Goal: Task Accomplishment & Management: Use online tool/utility

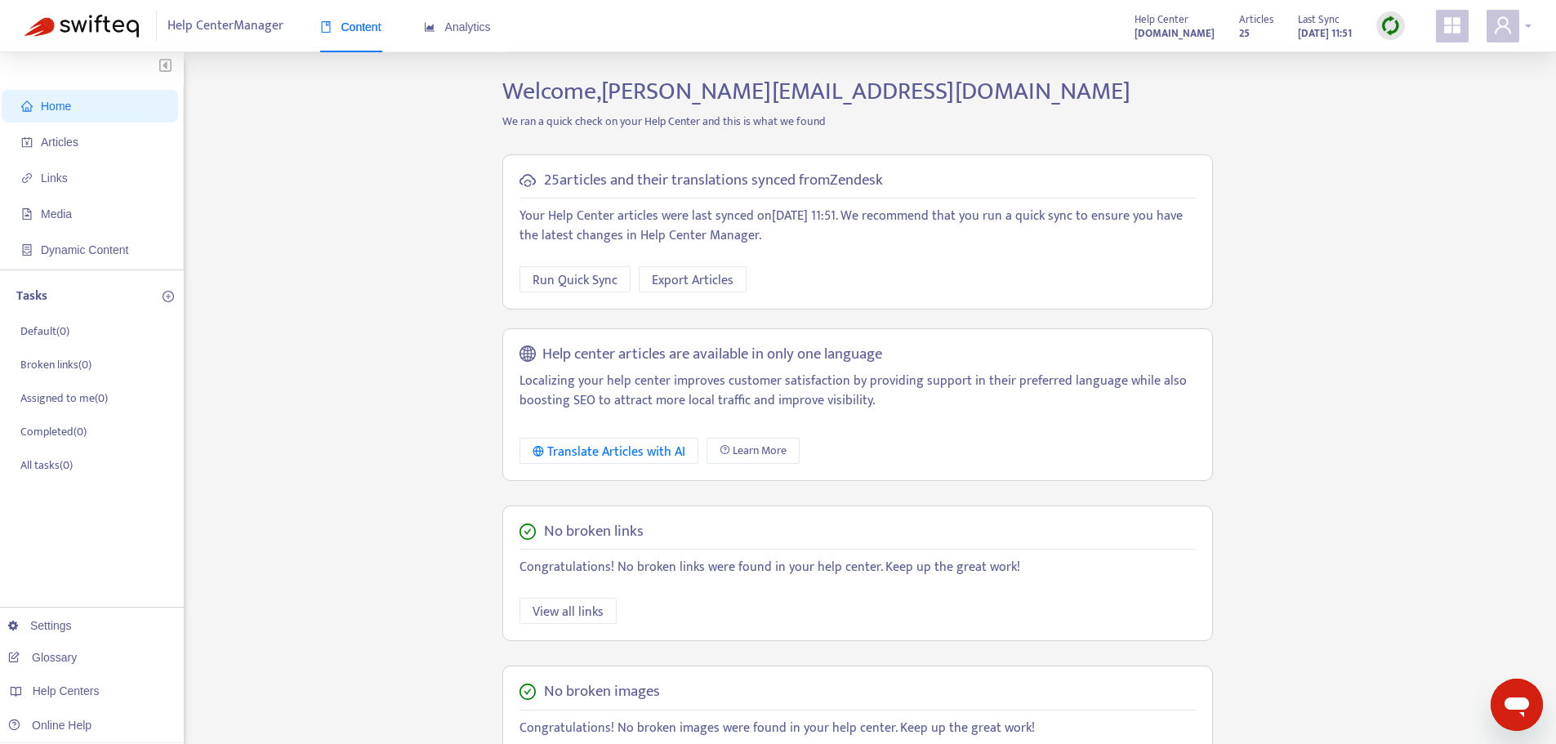
click at [1530, 25] on div at bounding box center [1508, 26] width 45 height 33
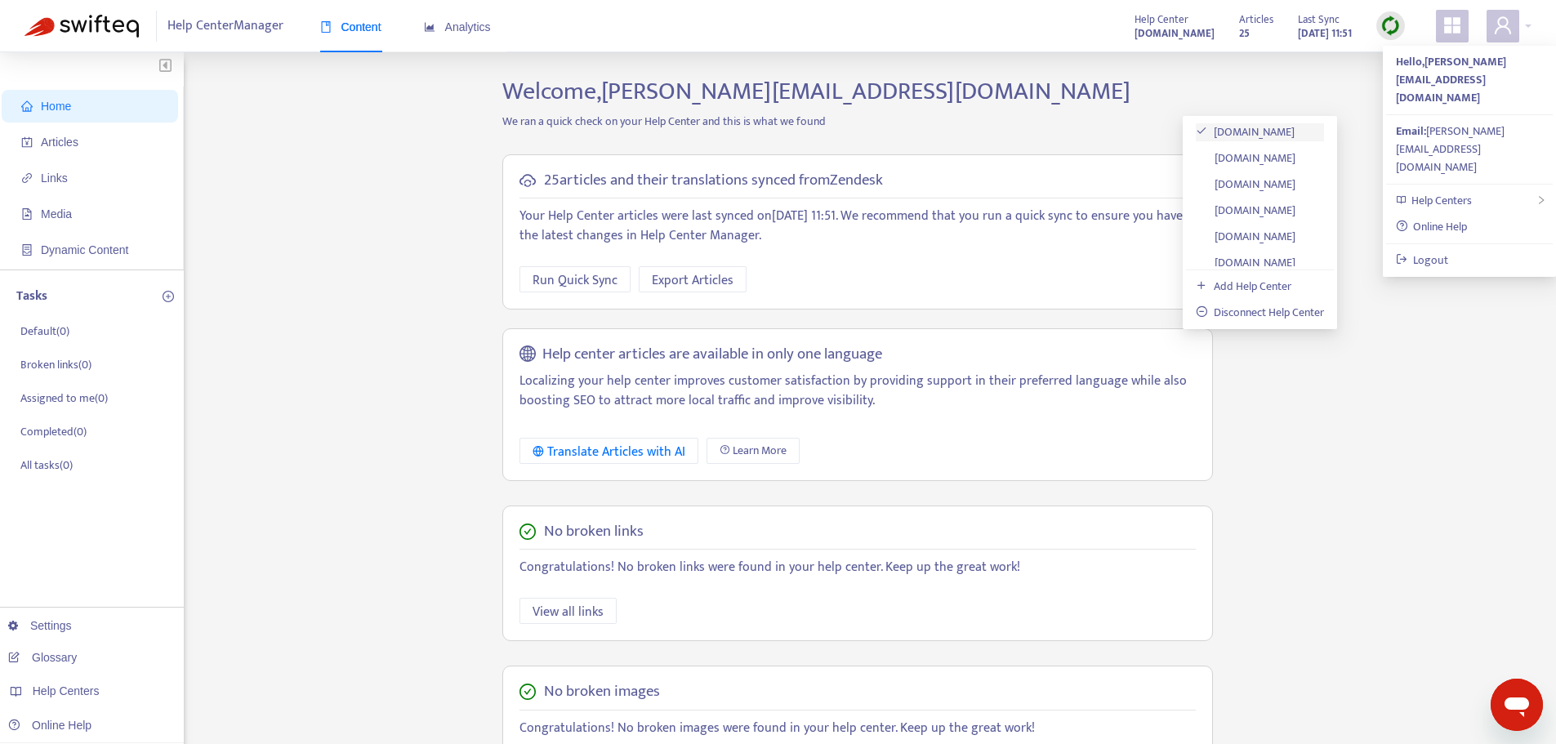
click at [1276, 123] on link "[DOMAIN_NAME]" at bounding box center [1245, 131] width 99 height 19
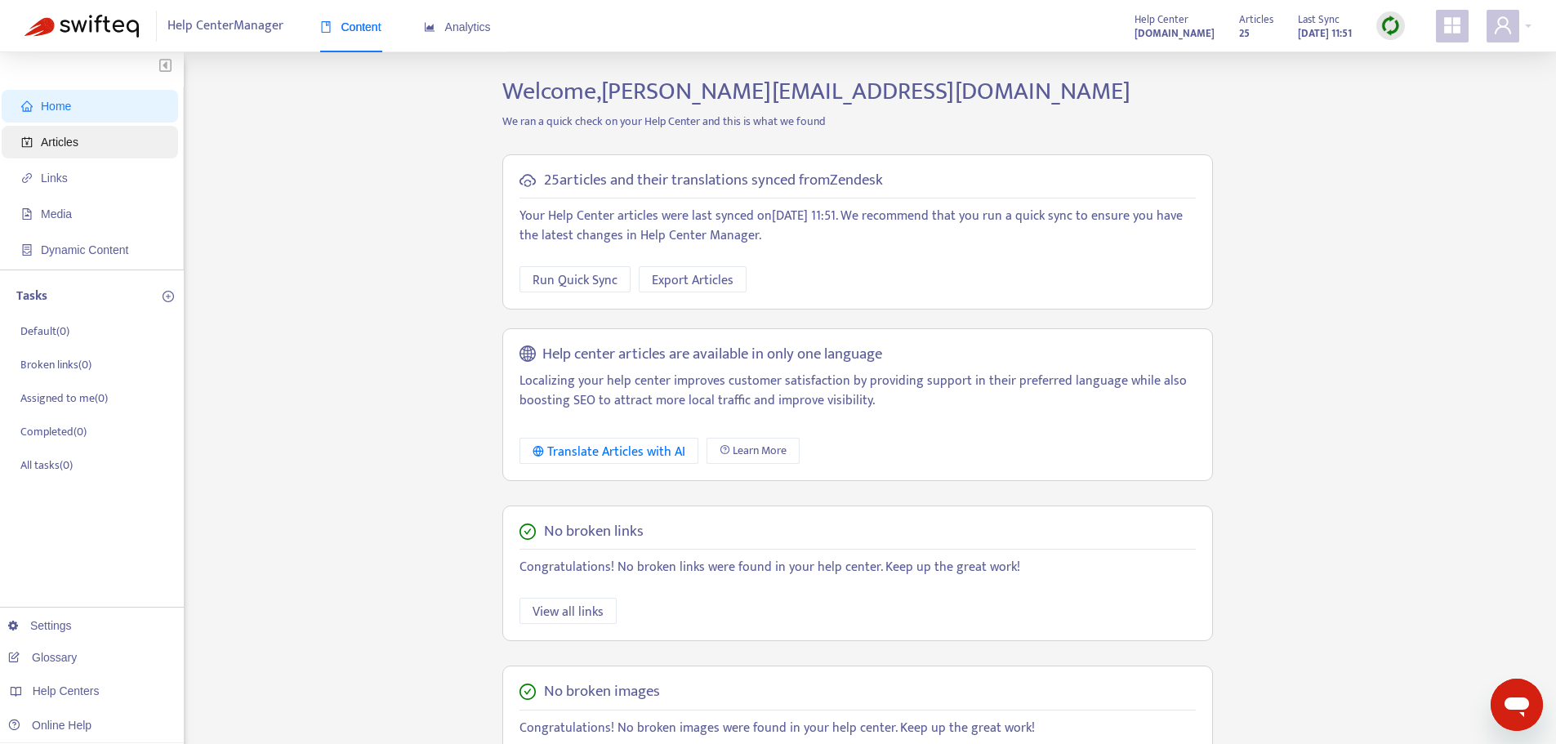
click at [63, 139] on span "Articles" at bounding box center [60, 142] width 38 height 13
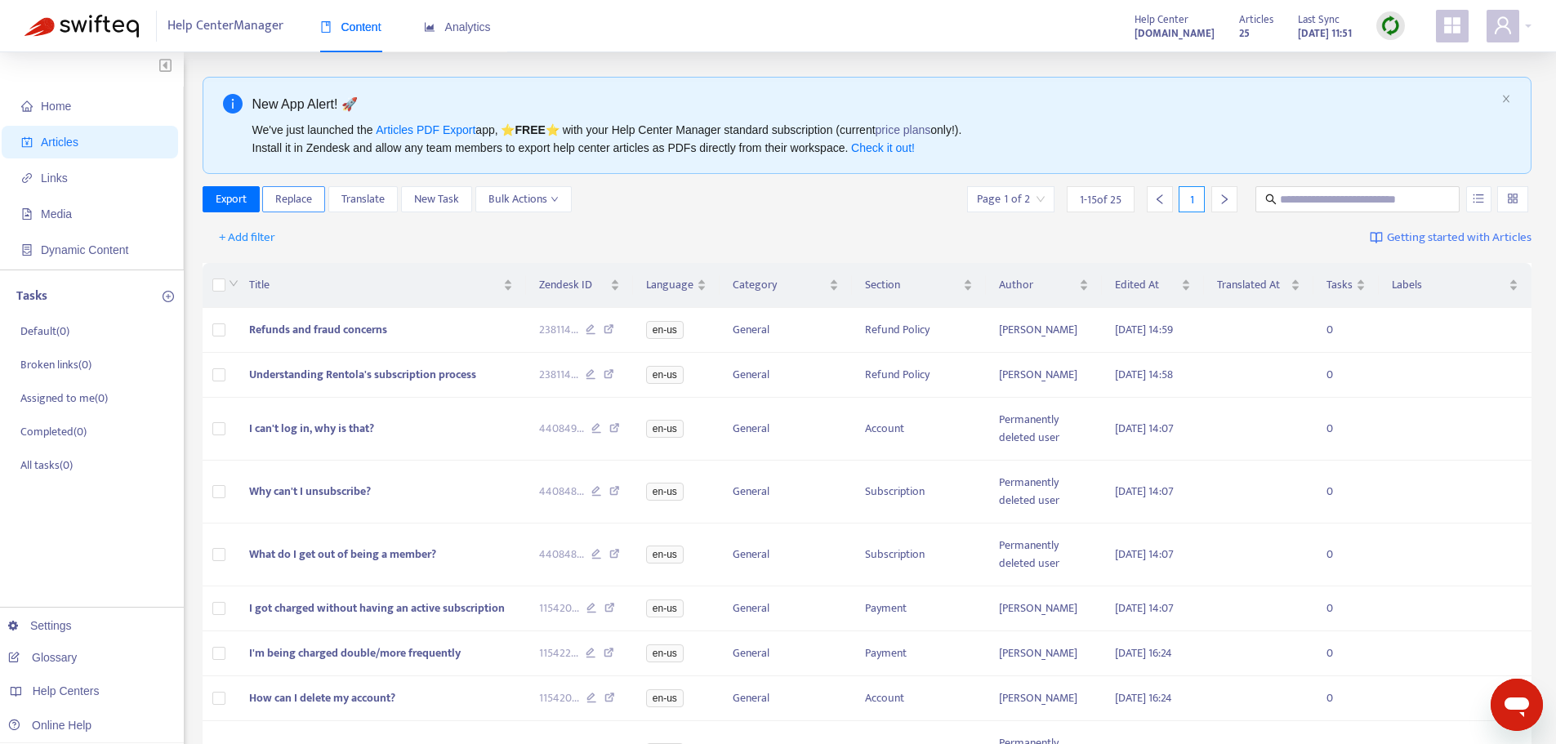
click at [310, 205] on span "Replace" at bounding box center [293, 199] width 37 height 18
click at [238, 203] on span "Export" at bounding box center [231, 199] width 31 height 18
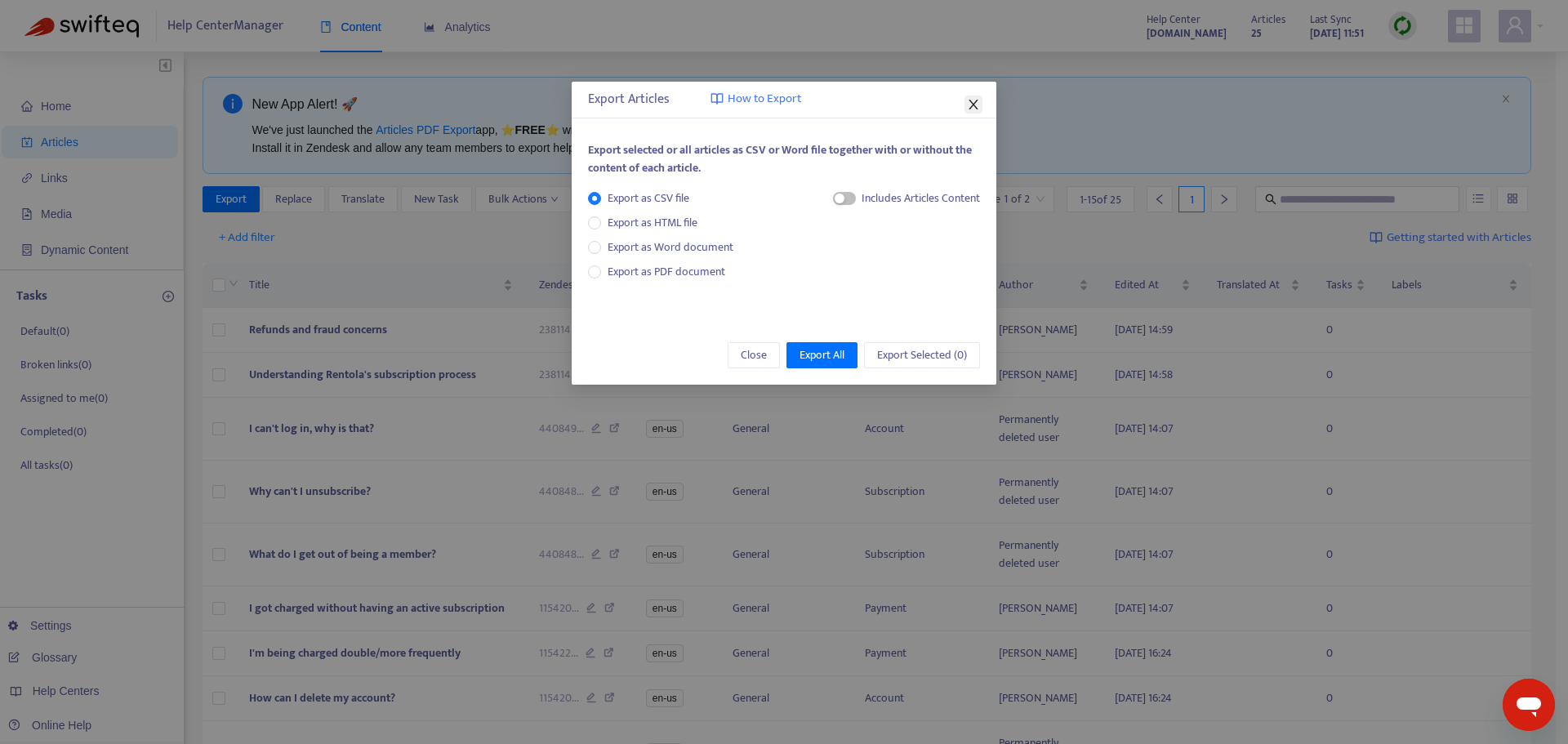
click at [978, 99] on icon "close" at bounding box center [973, 104] width 13 height 13
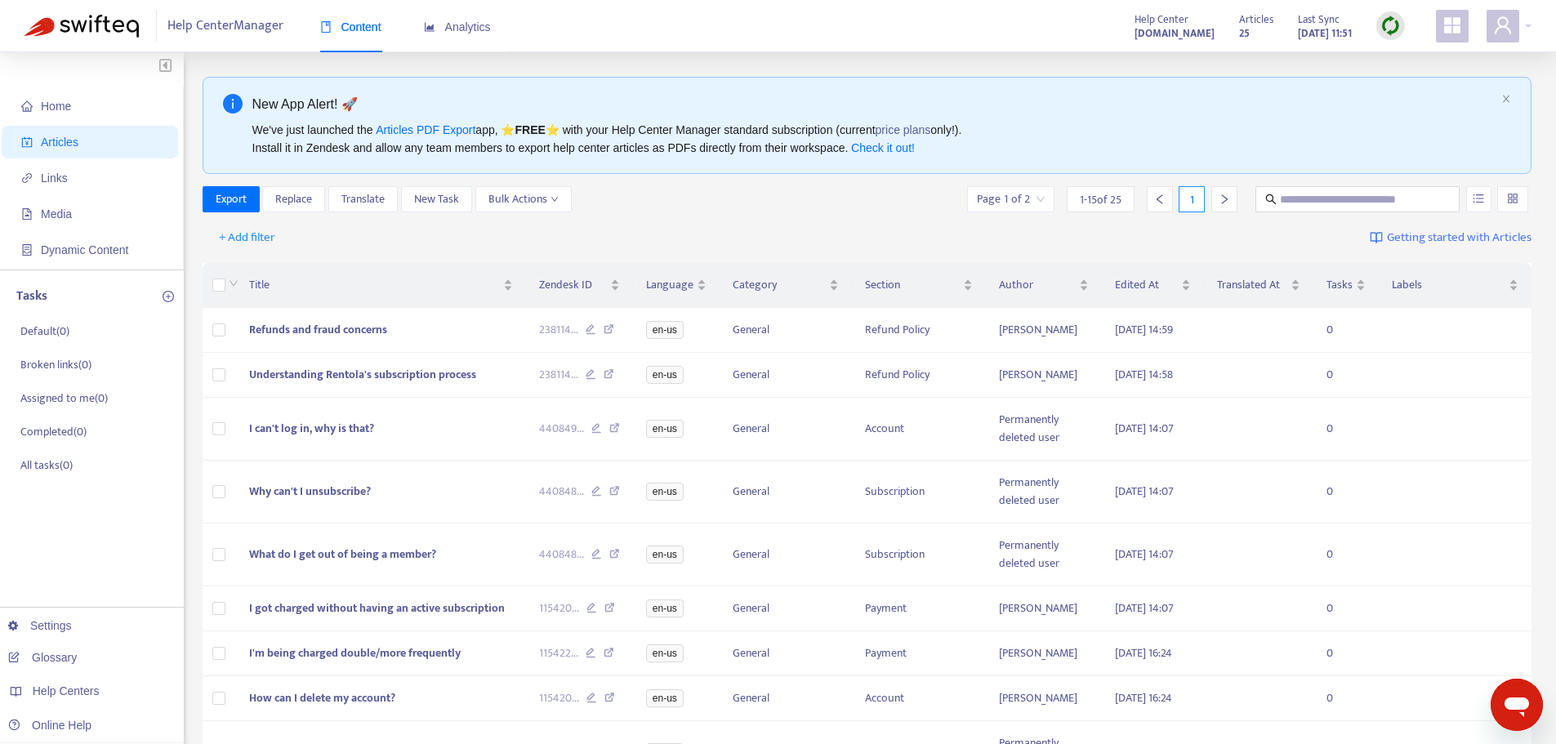
click at [1085, 199] on span "1 - 15 of 25" at bounding box center [1101, 199] width 42 height 17
click at [1108, 202] on span "1 - 15 of 25" at bounding box center [1101, 199] width 42 height 17
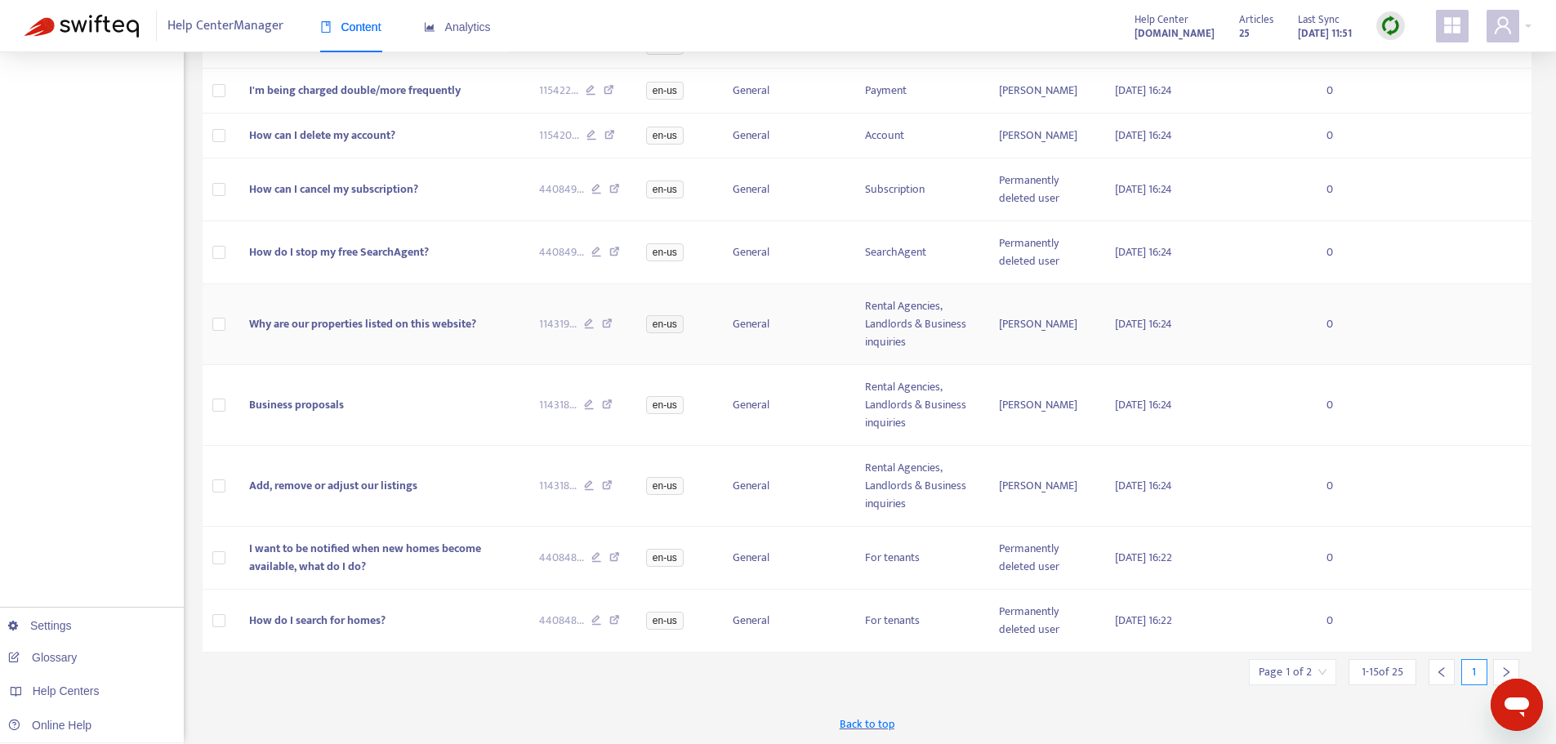
scroll to position [653, 0]
click at [1381, 666] on span "1 - 15 of 25" at bounding box center [1382, 671] width 42 height 17
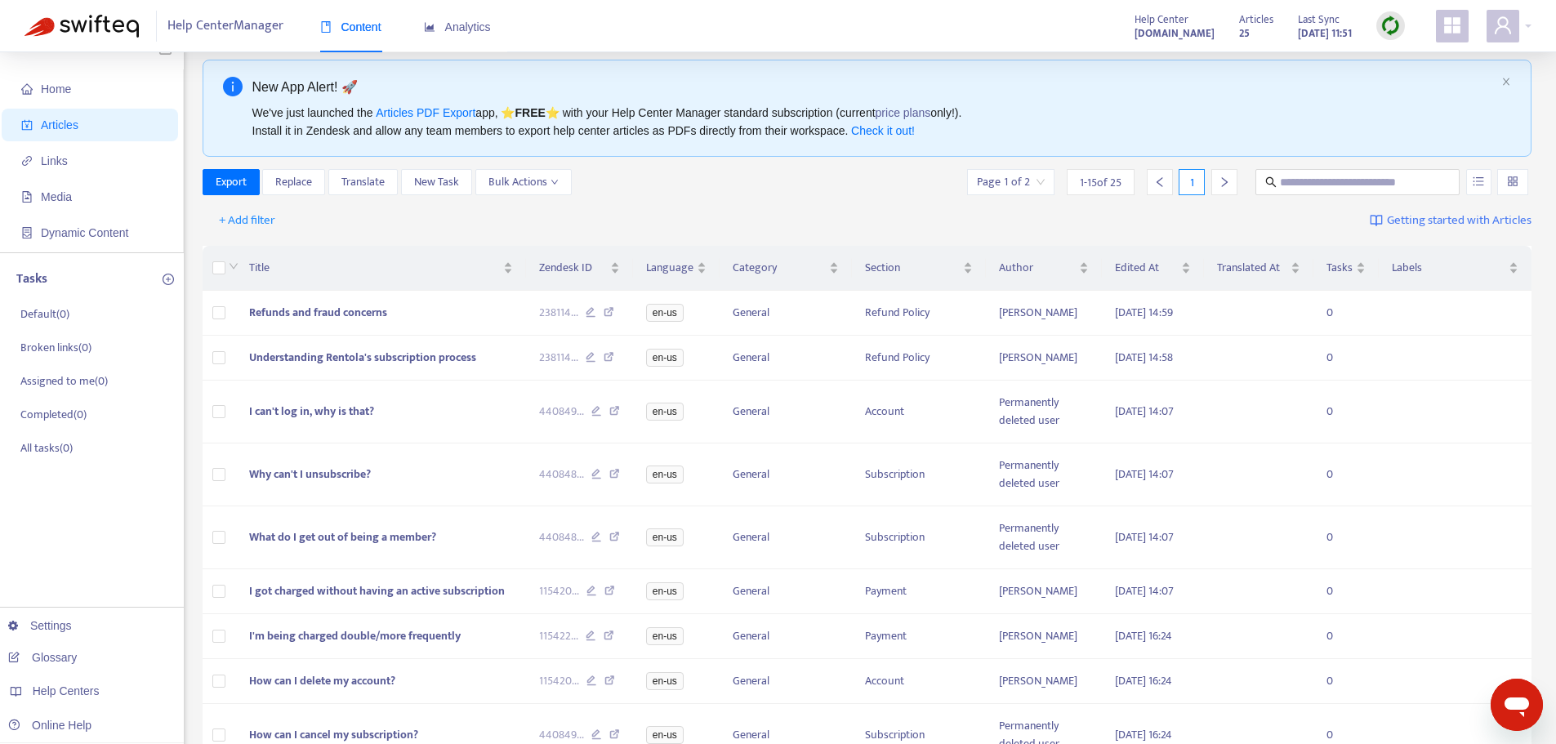
scroll to position [0, 0]
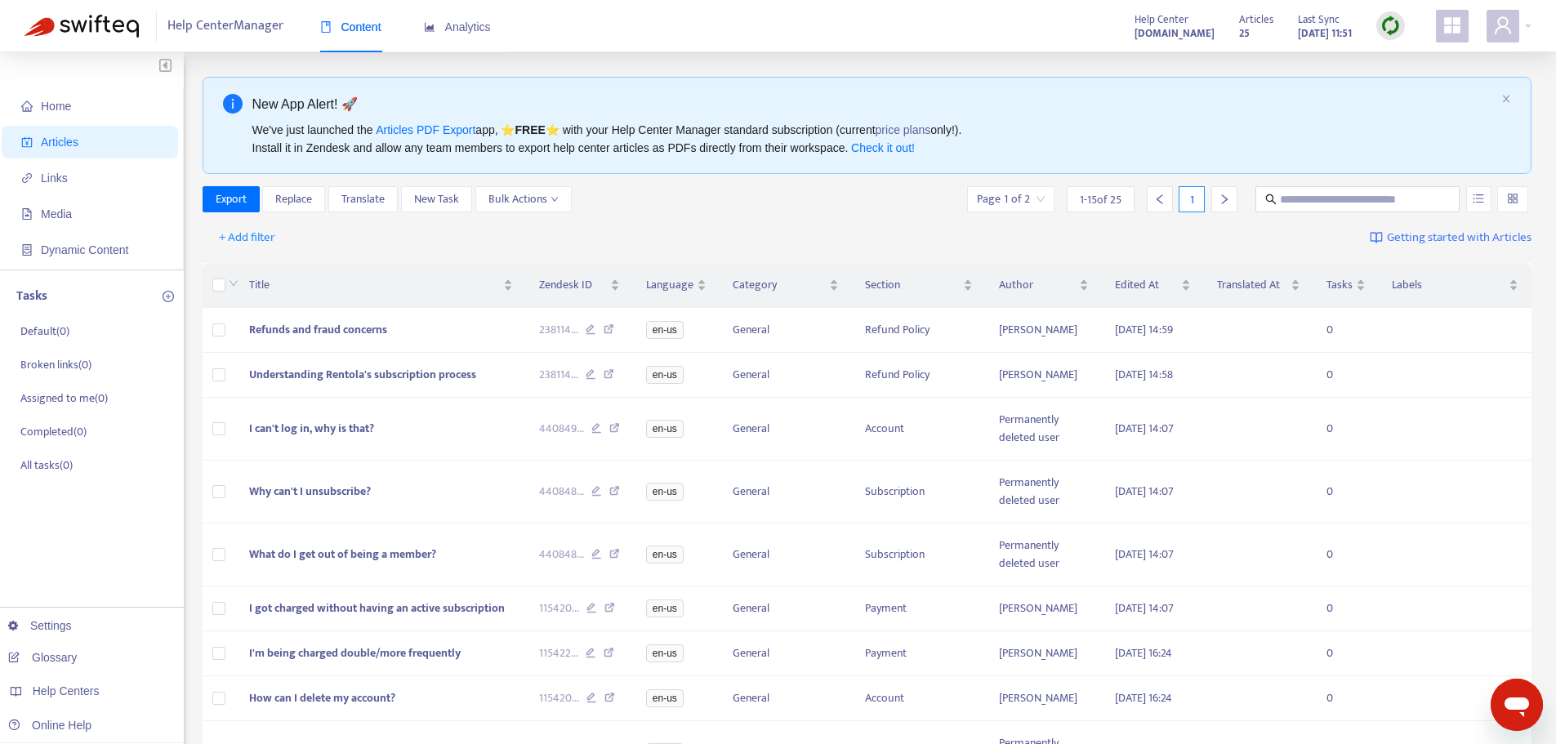
click at [1044, 195] on div "Page 1 of 2" at bounding box center [1010, 199] width 87 height 26
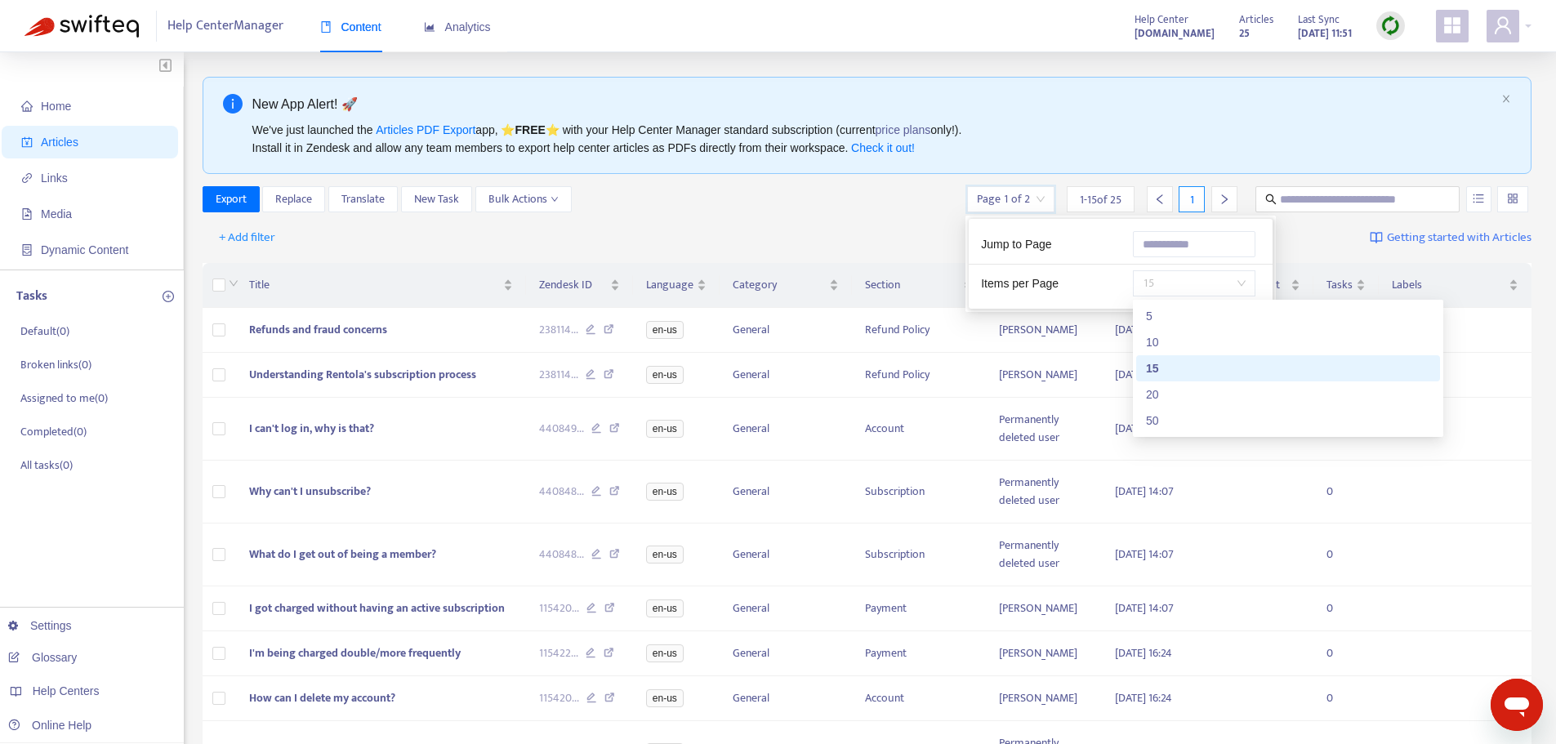
click at [1238, 289] on span "15" at bounding box center [1193, 283] width 103 height 24
click at [1238, 424] on div "50" at bounding box center [1288, 421] width 284 height 18
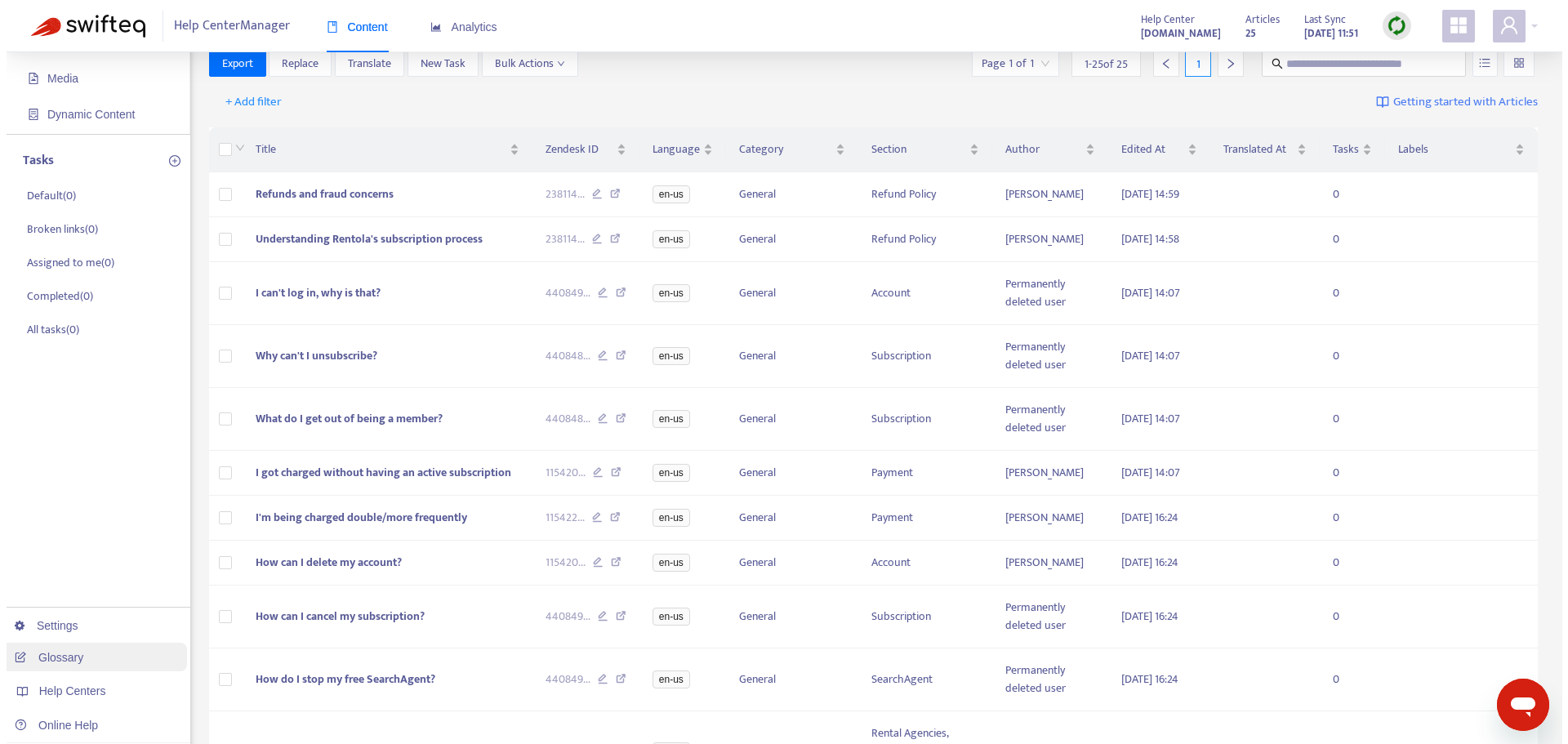
scroll to position [109, 0]
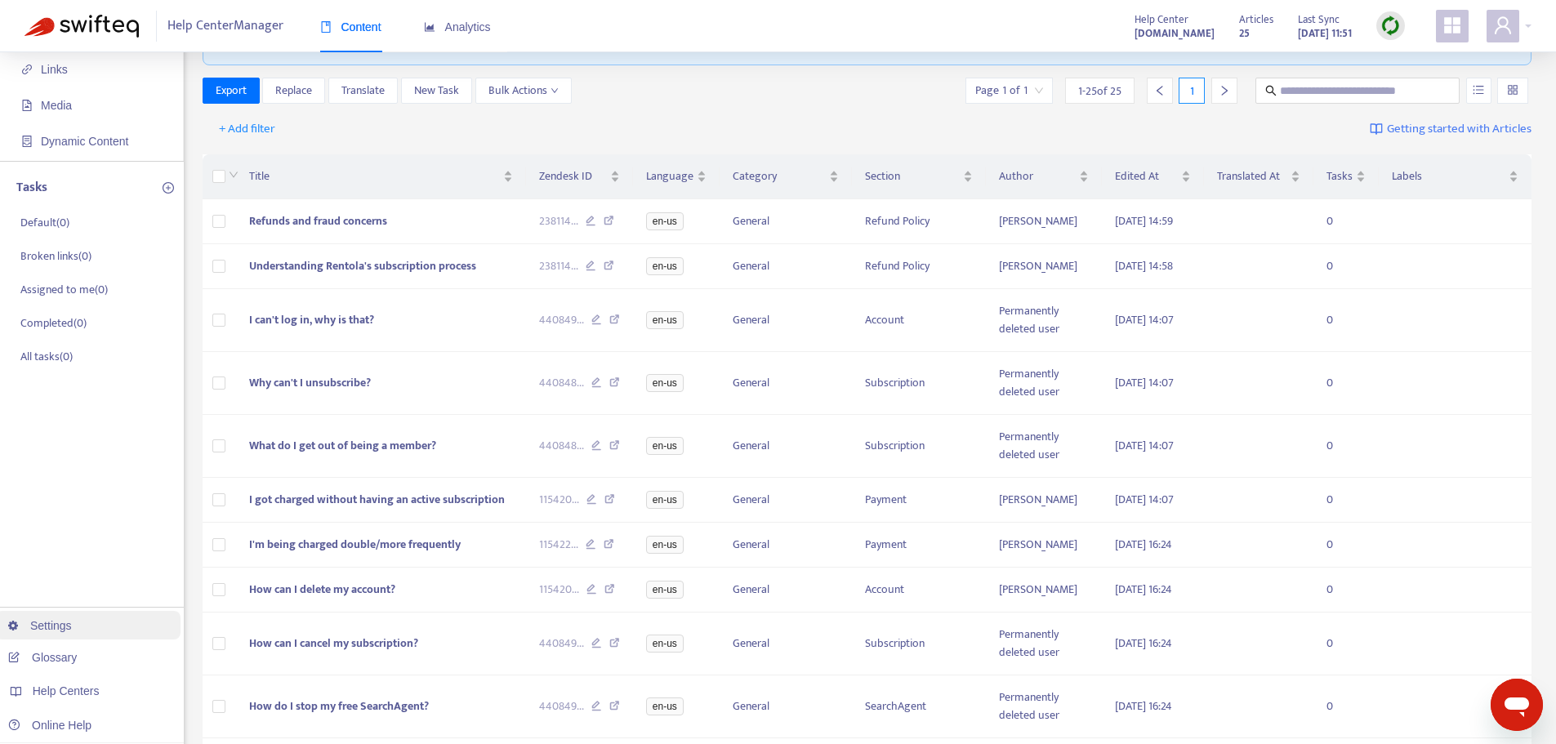
click at [69, 622] on link "Settings" at bounding box center [40, 625] width 64 height 13
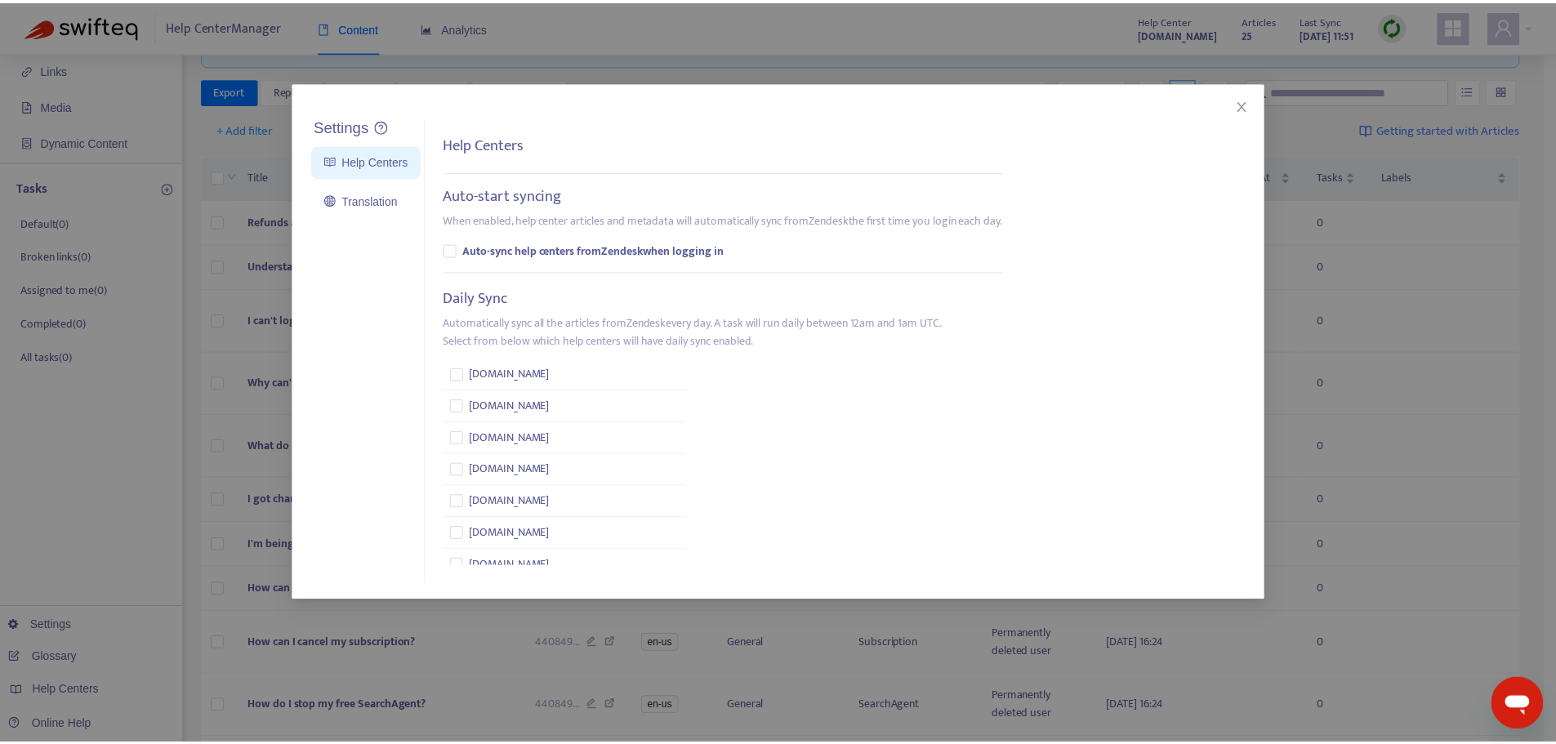
scroll to position [735, 0]
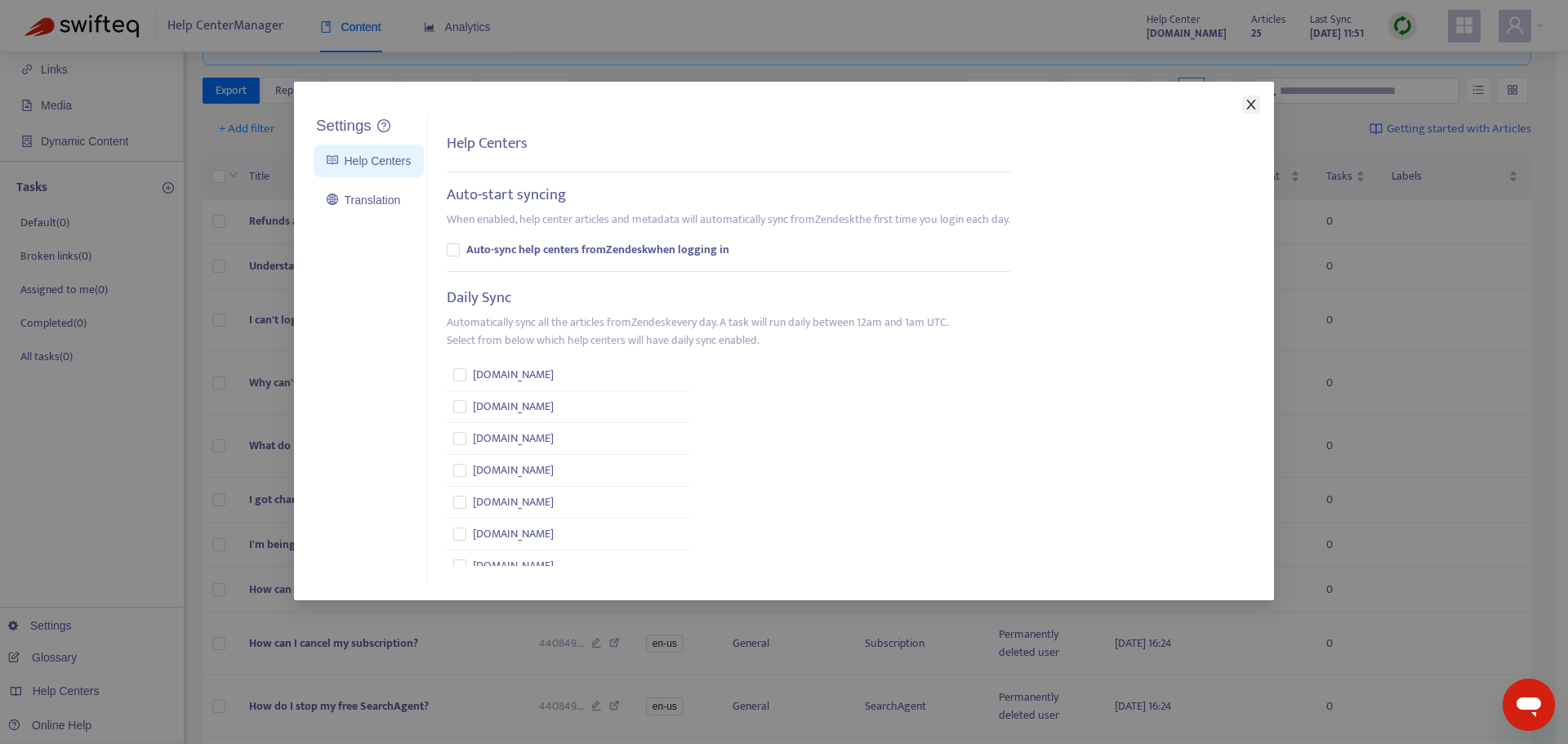
click at [1250, 111] on button "Close" at bounding box center [1251, 105] width 18 height 18
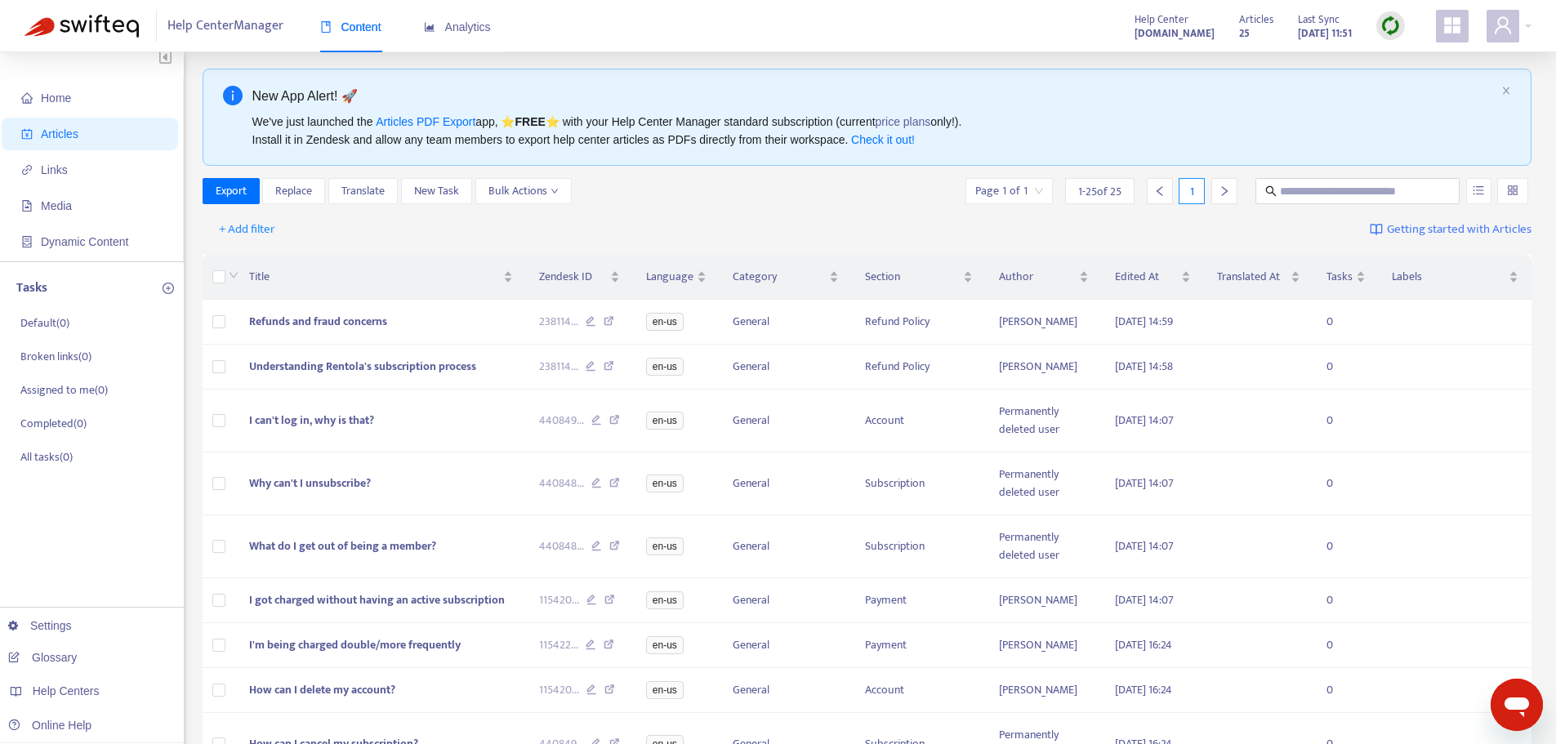
scroll to position [0, 0]
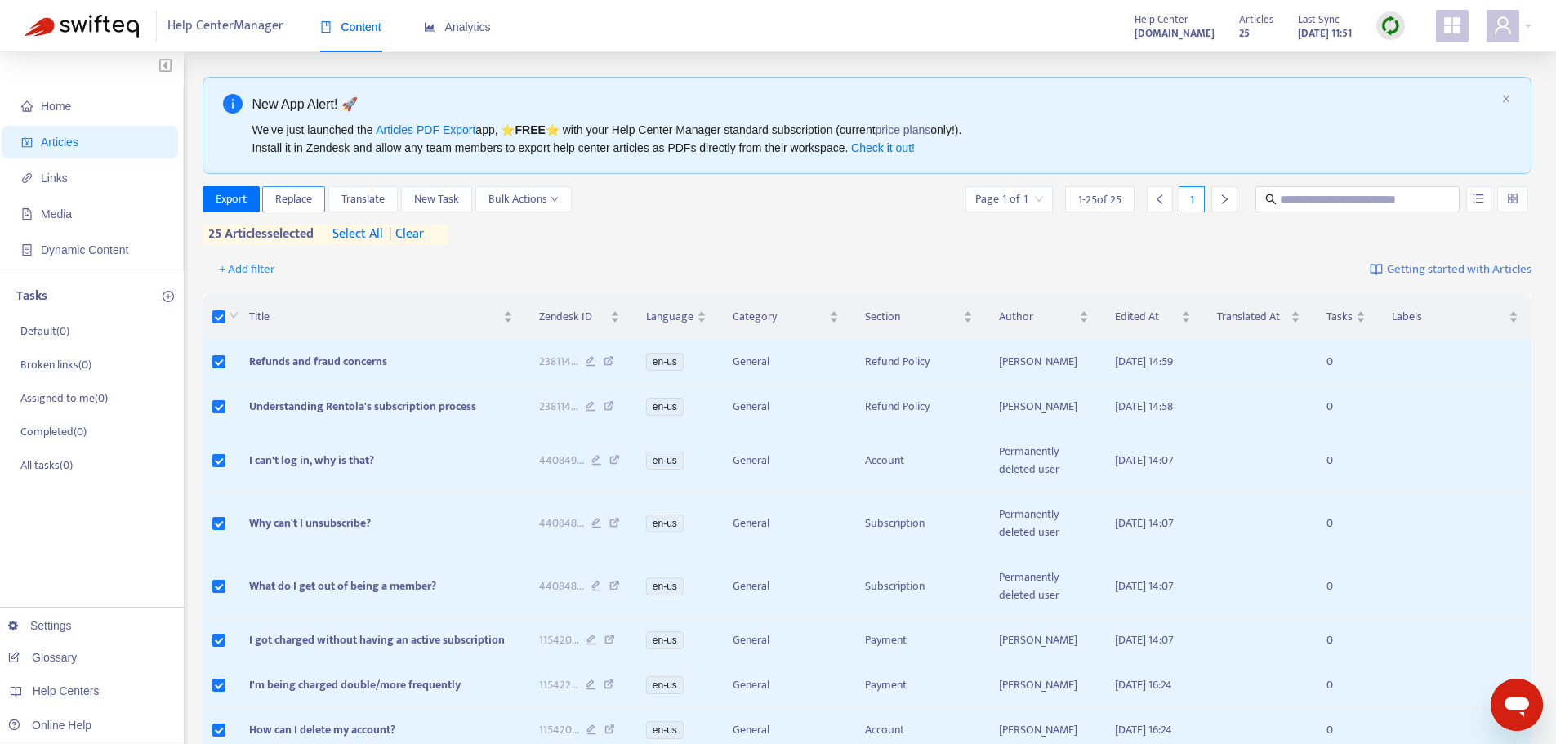
click at [316, 202] on button "Replace" at bounding box center [293, 199] width 63 height 26
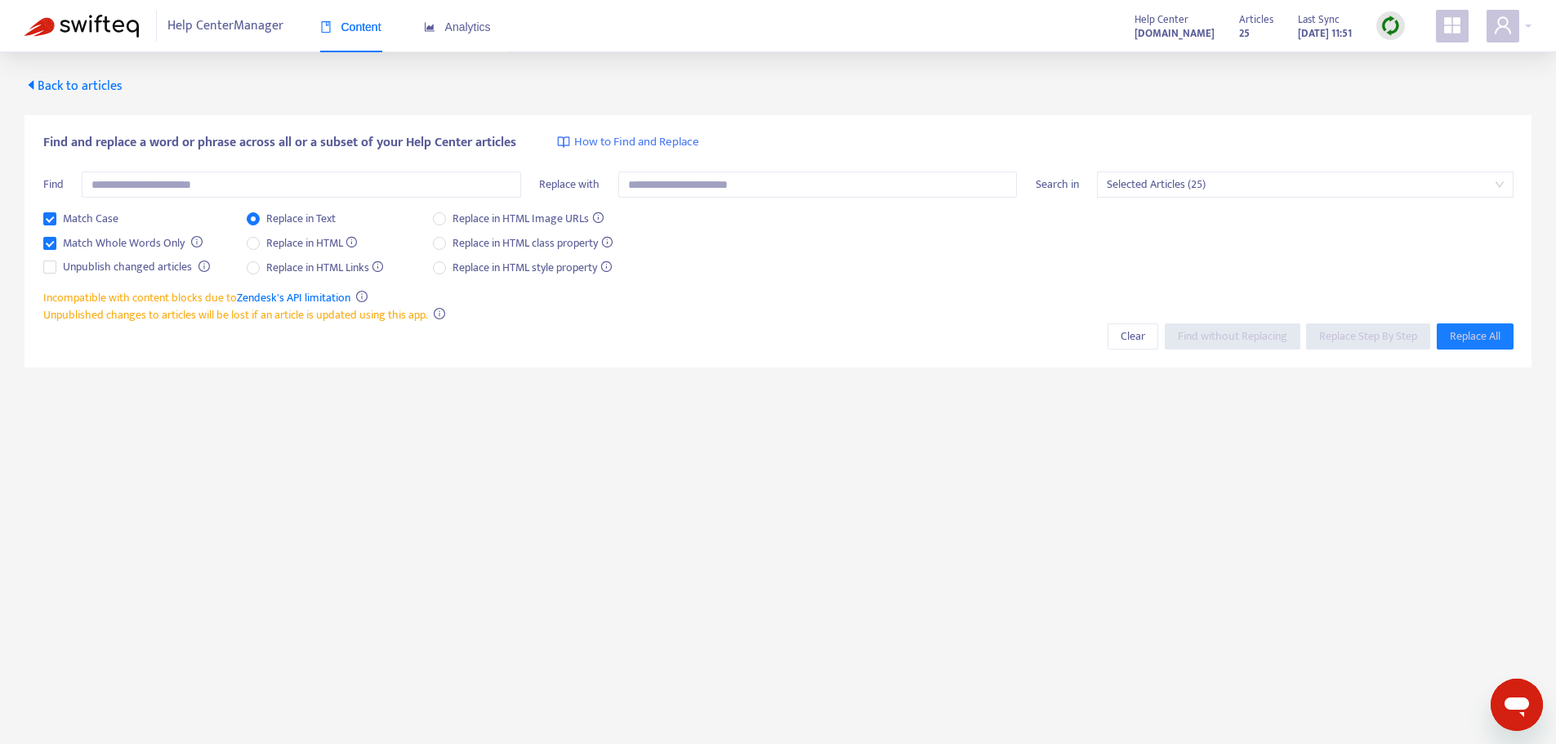
click at [58, 87] on span "Back to articles" at bounding box center [73, 86] width 98 height 22
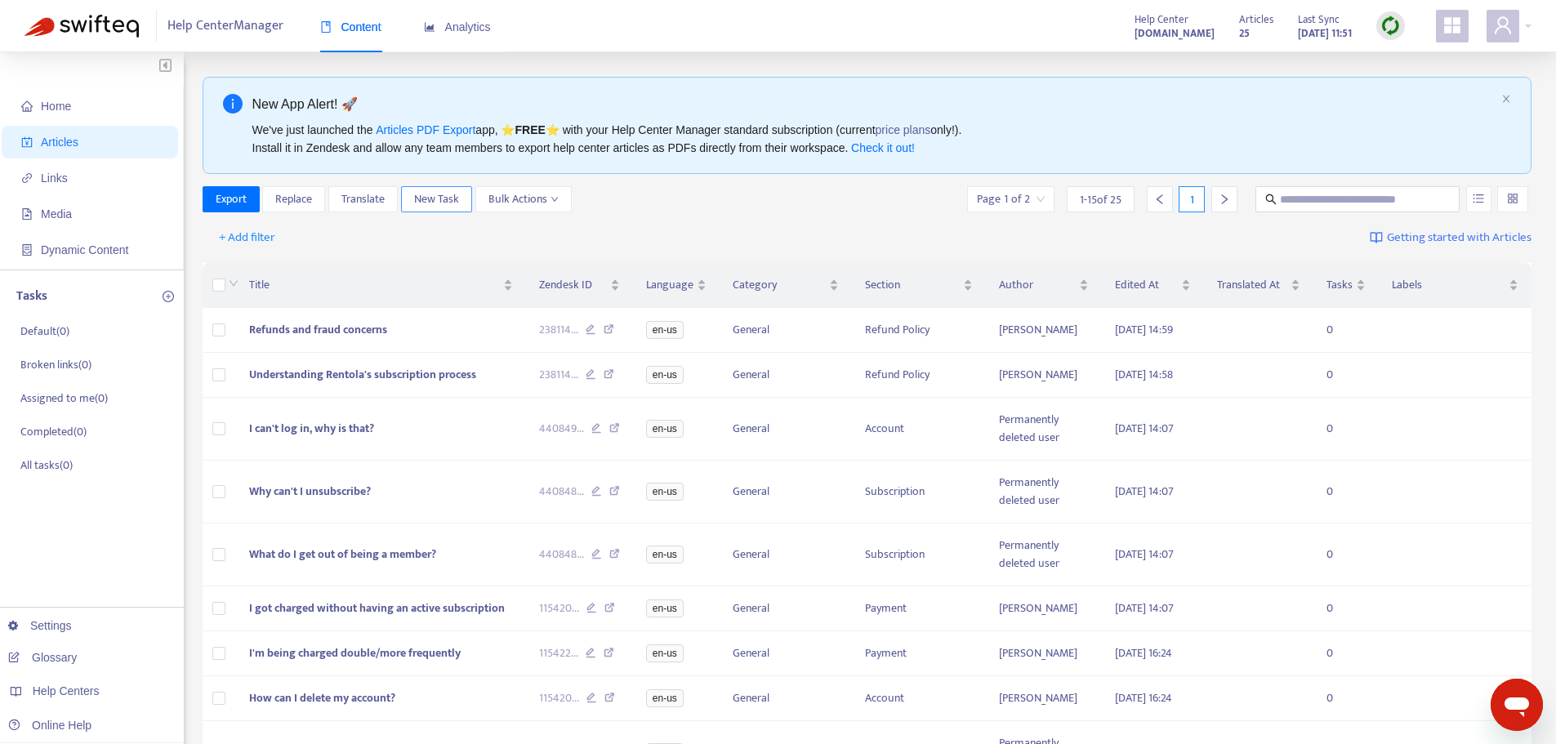
click at [453, 197] on span "New Task" at bounding box center [436, 199] width 45 height 18
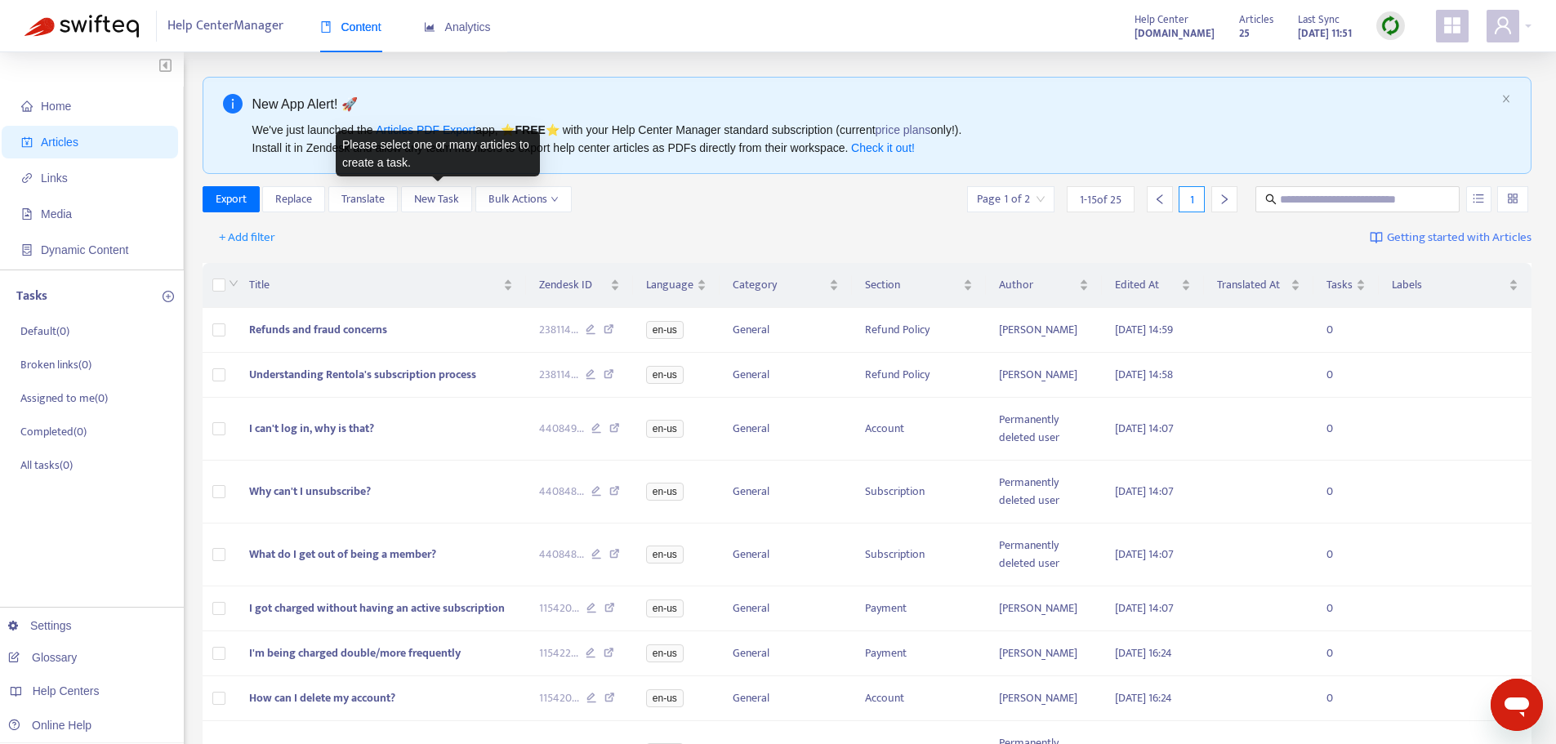
click at [390, 225] on div "+ Add filter Getting started with Articles" at bounding box center [868, 238] width 1330 height 38
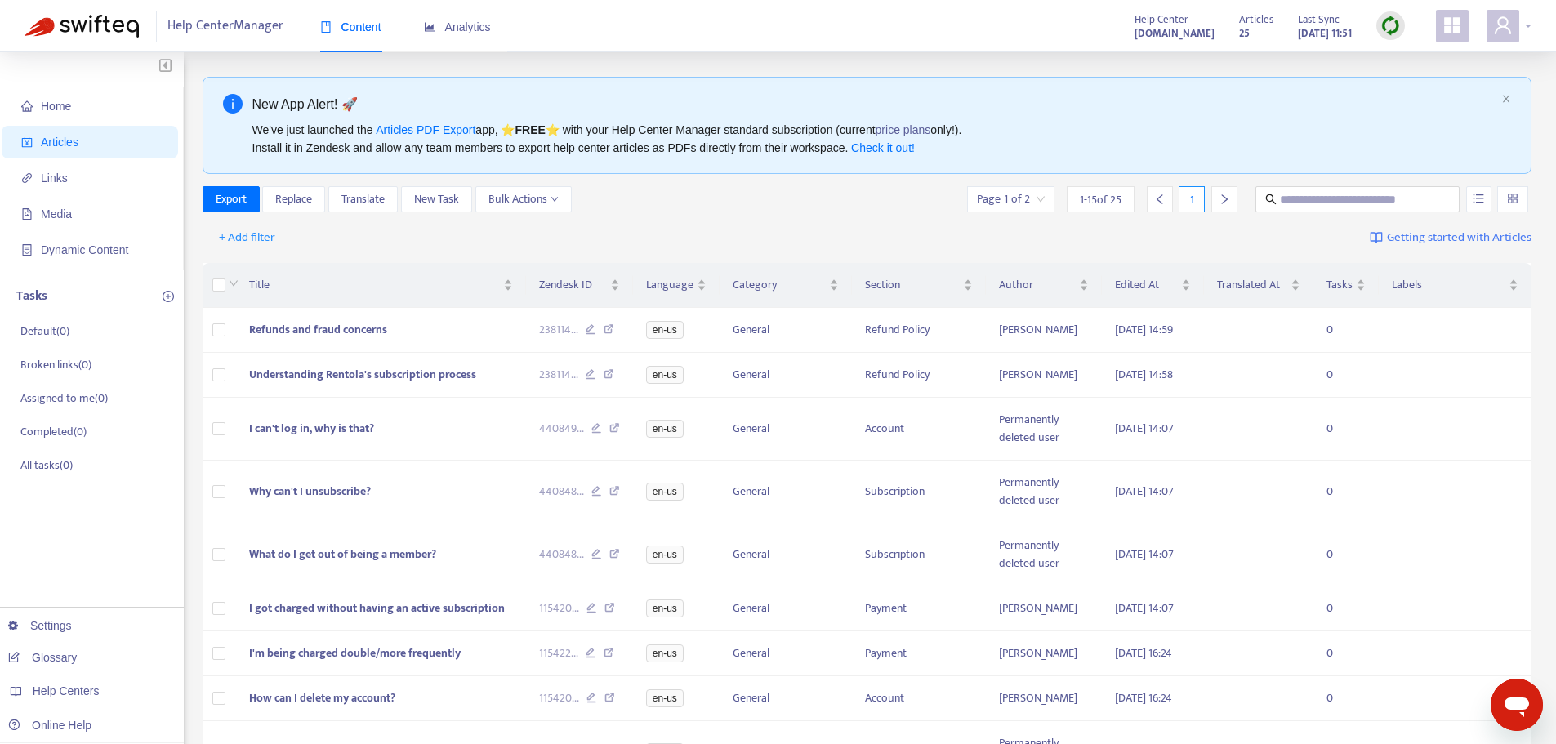
click at [1528, 29] on div at bounding box center [1508, 26] width 45 height 33
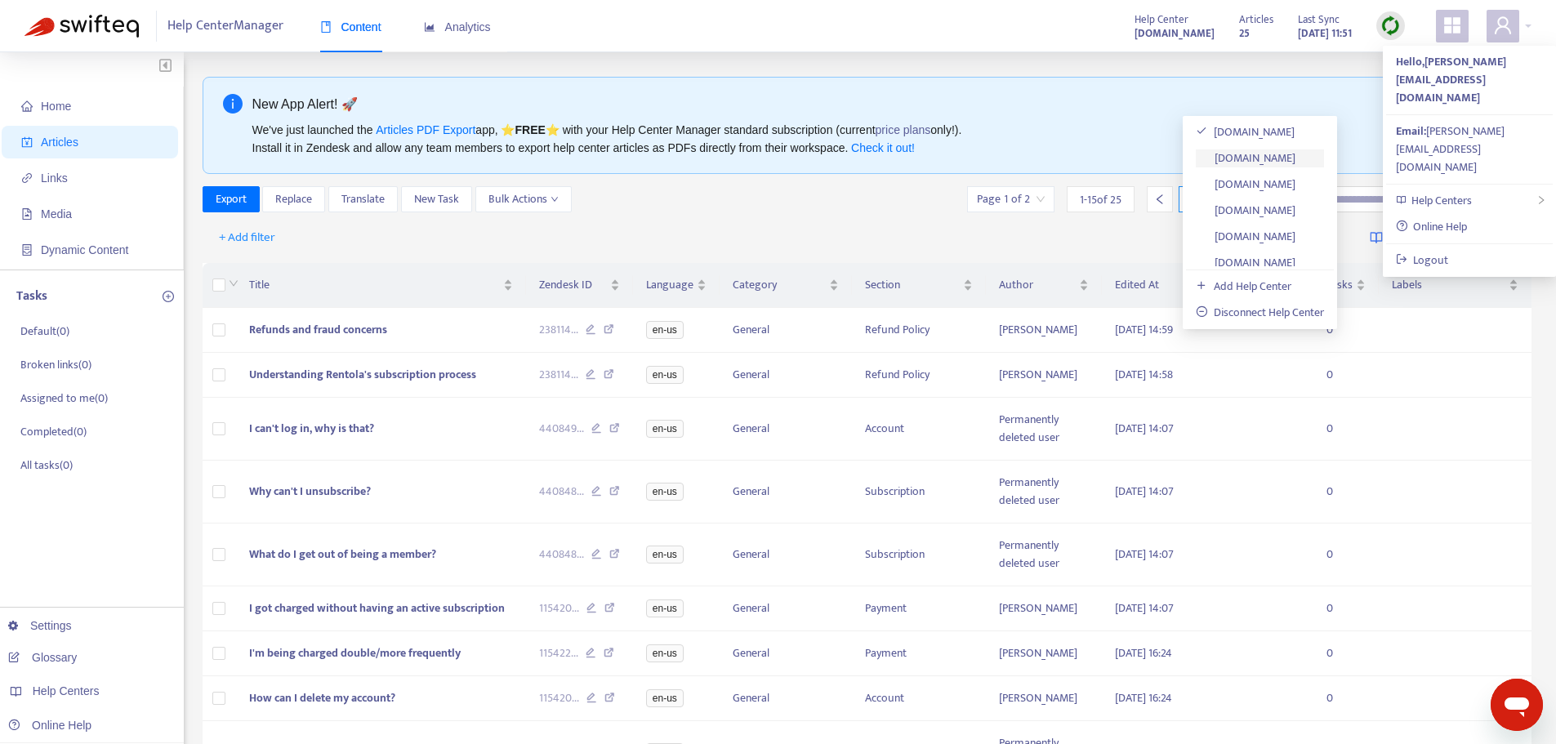
click at [1290, 153] on link "[DOMAIN_NAME]" at bounding box center [1246, 158] width 100 height 19
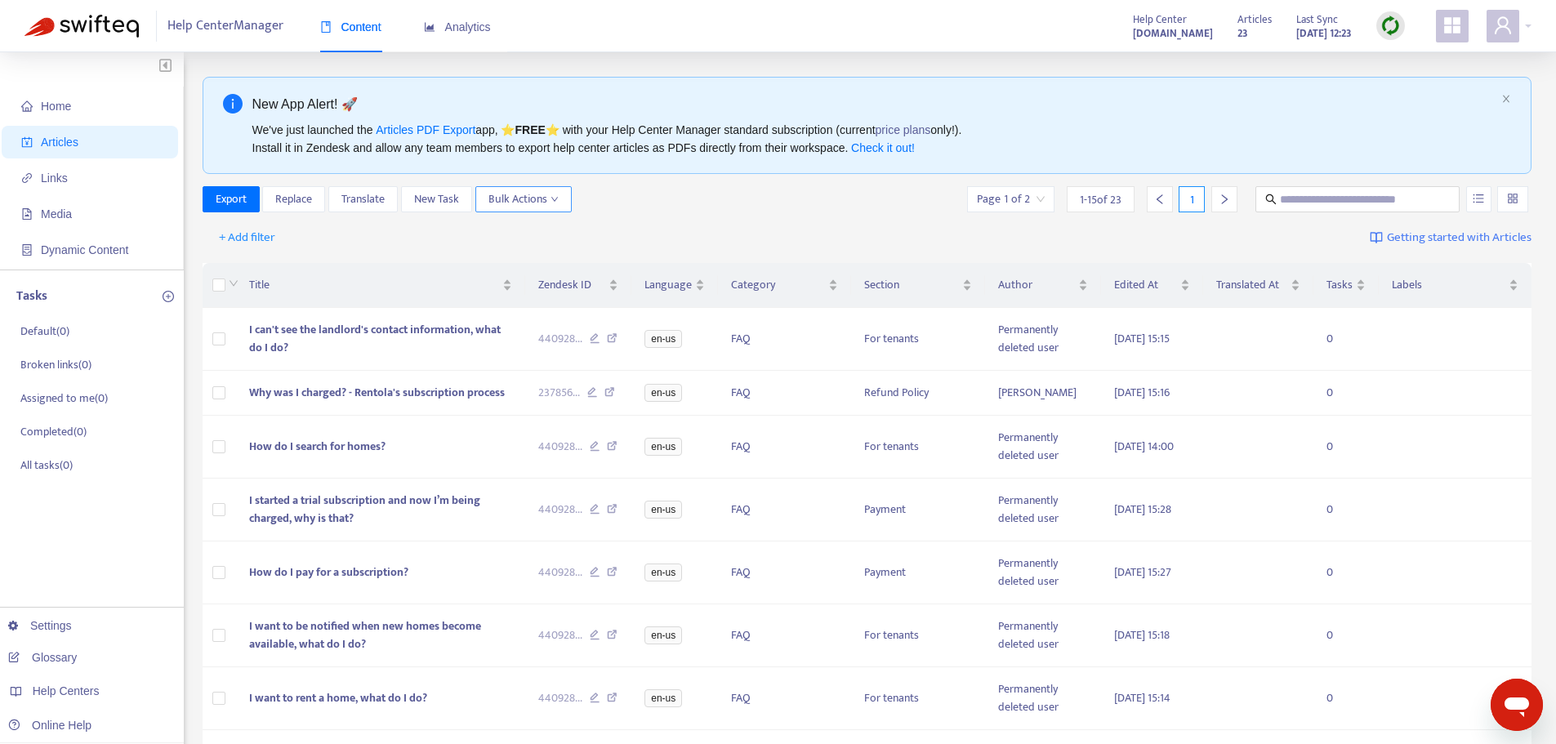
click at [556, 203] on icon "down" at bounding box center [554, 199] width 8 height 8
click at [631, 197] on div "Export Replace Translate New Task Bulk Actions Page 1 of 2 1 - 15 of 23 1" at bounding box center [868, 199] width 1330 height 26
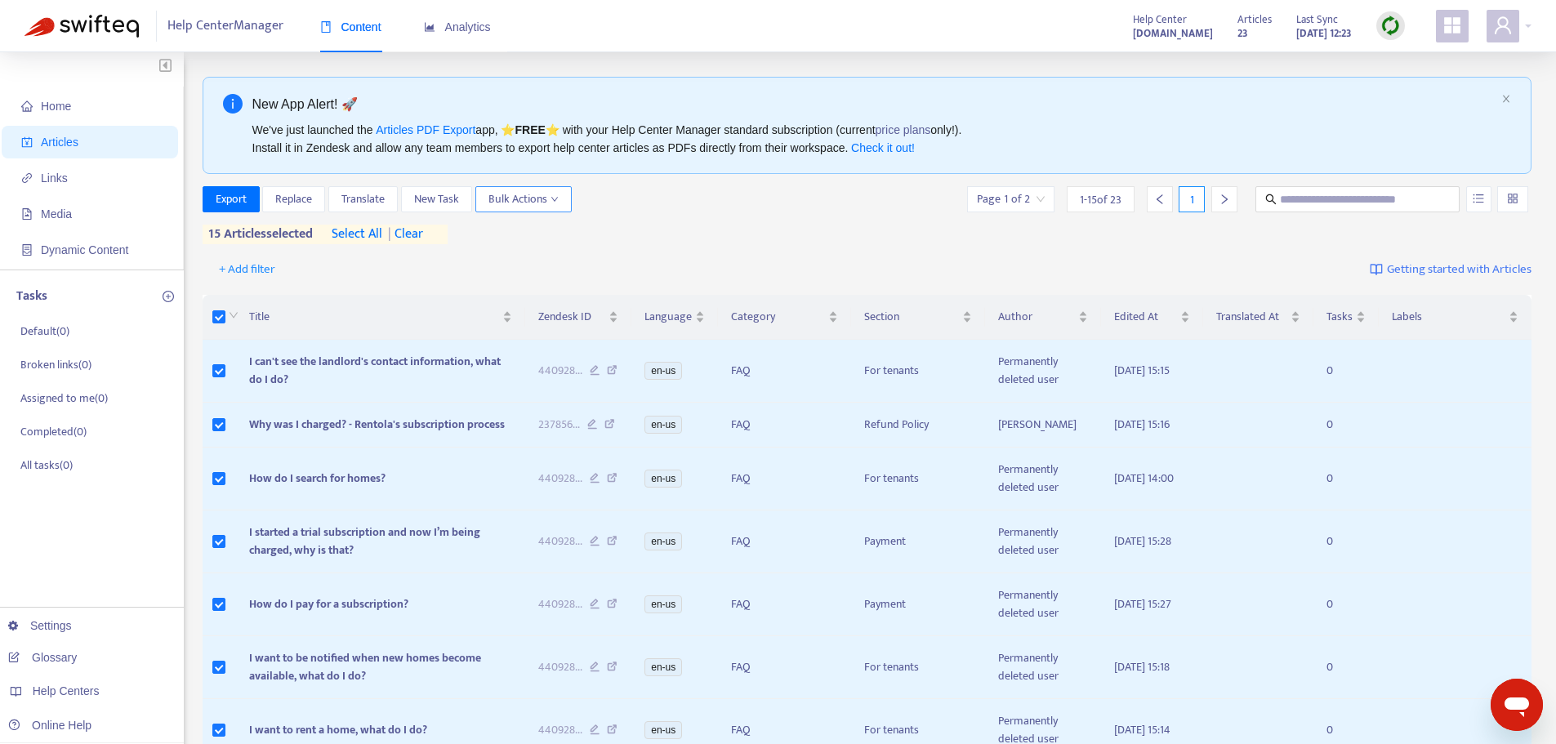
click at [554, 202] on icon "down" at bounding box center [554, 199] width 8 height 8
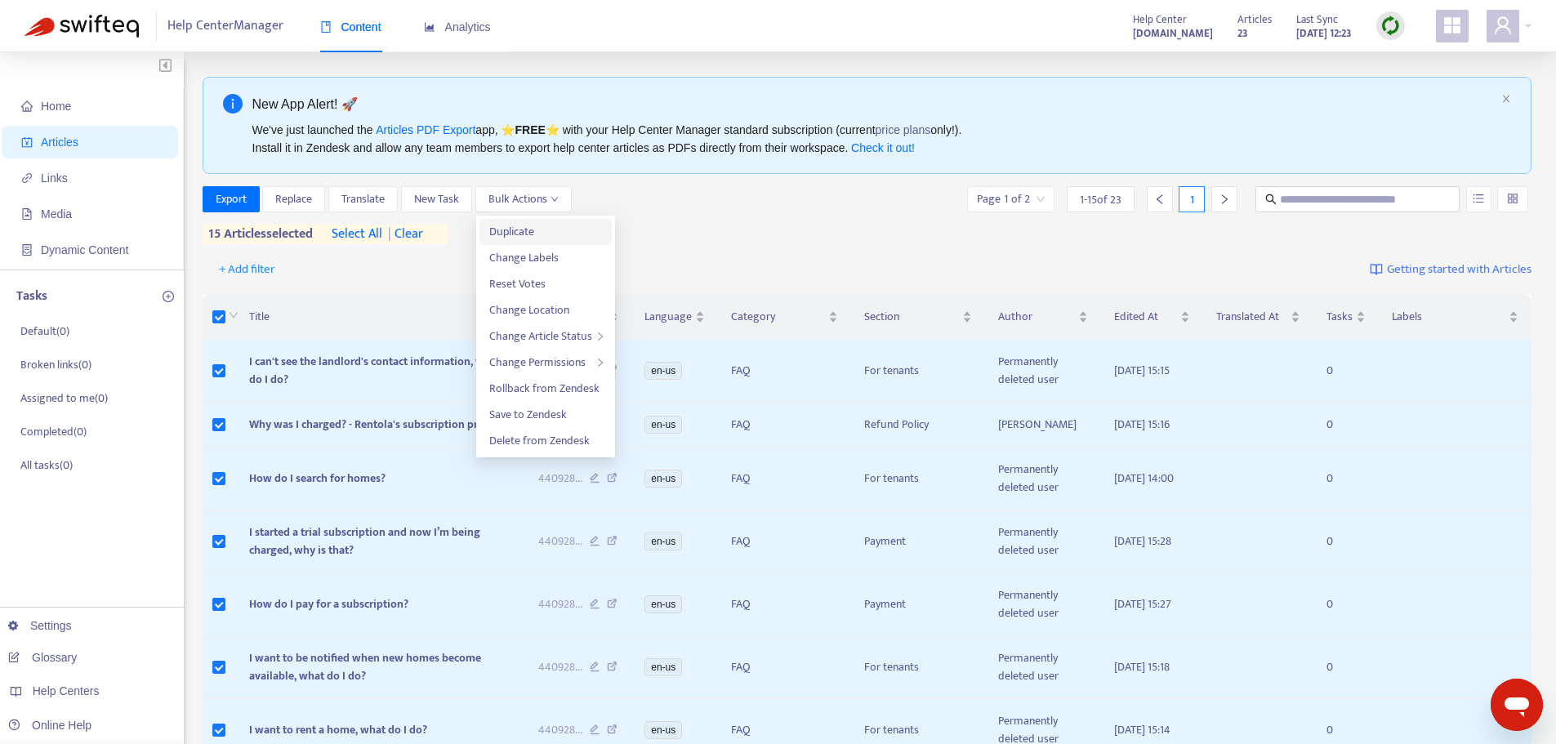
click at [528, 234] on span "Duplicate" at bounding box center [511, 231] width 45 height 19
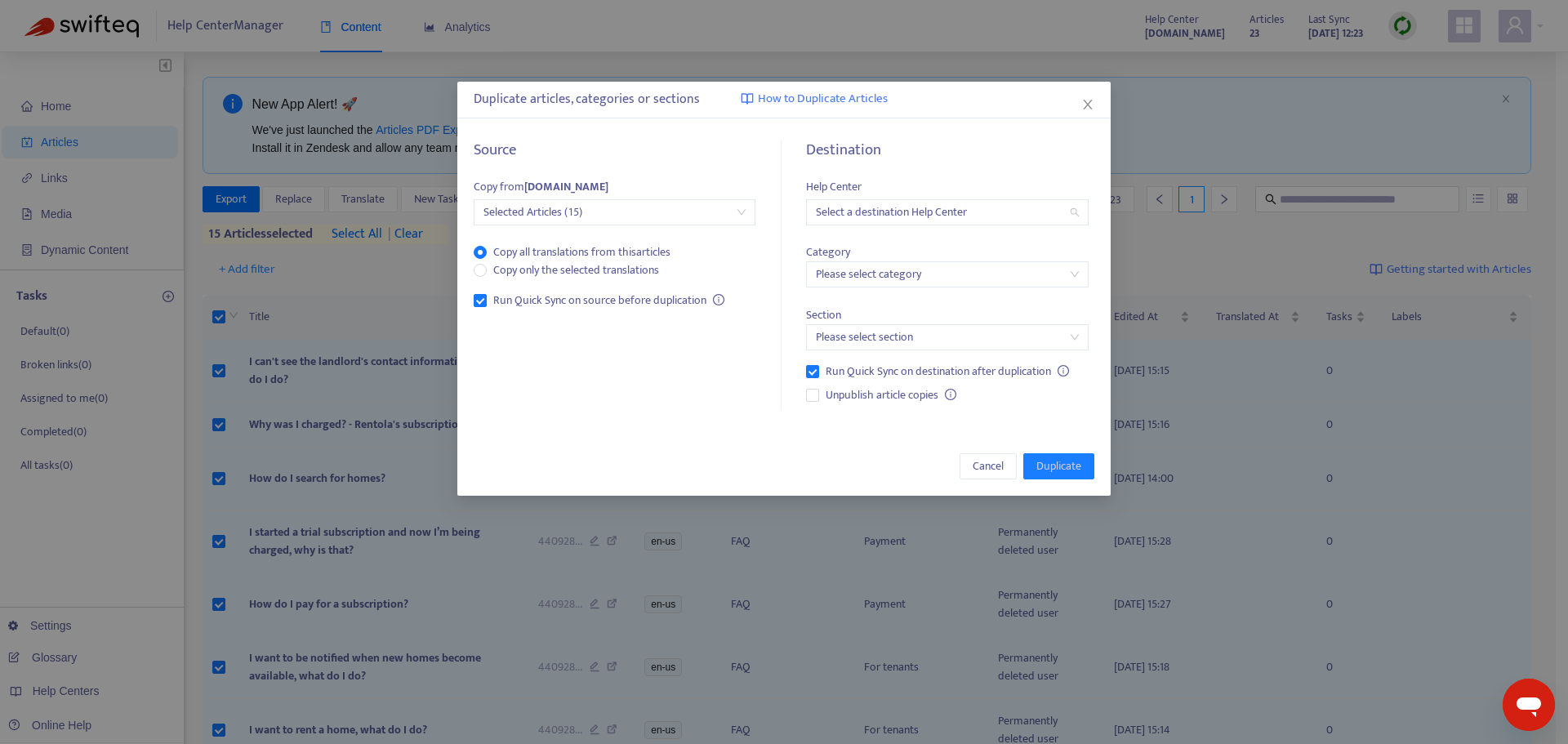
click at [1074, 210] on input "search" at bounding box center [947, 212] width 262 height 24
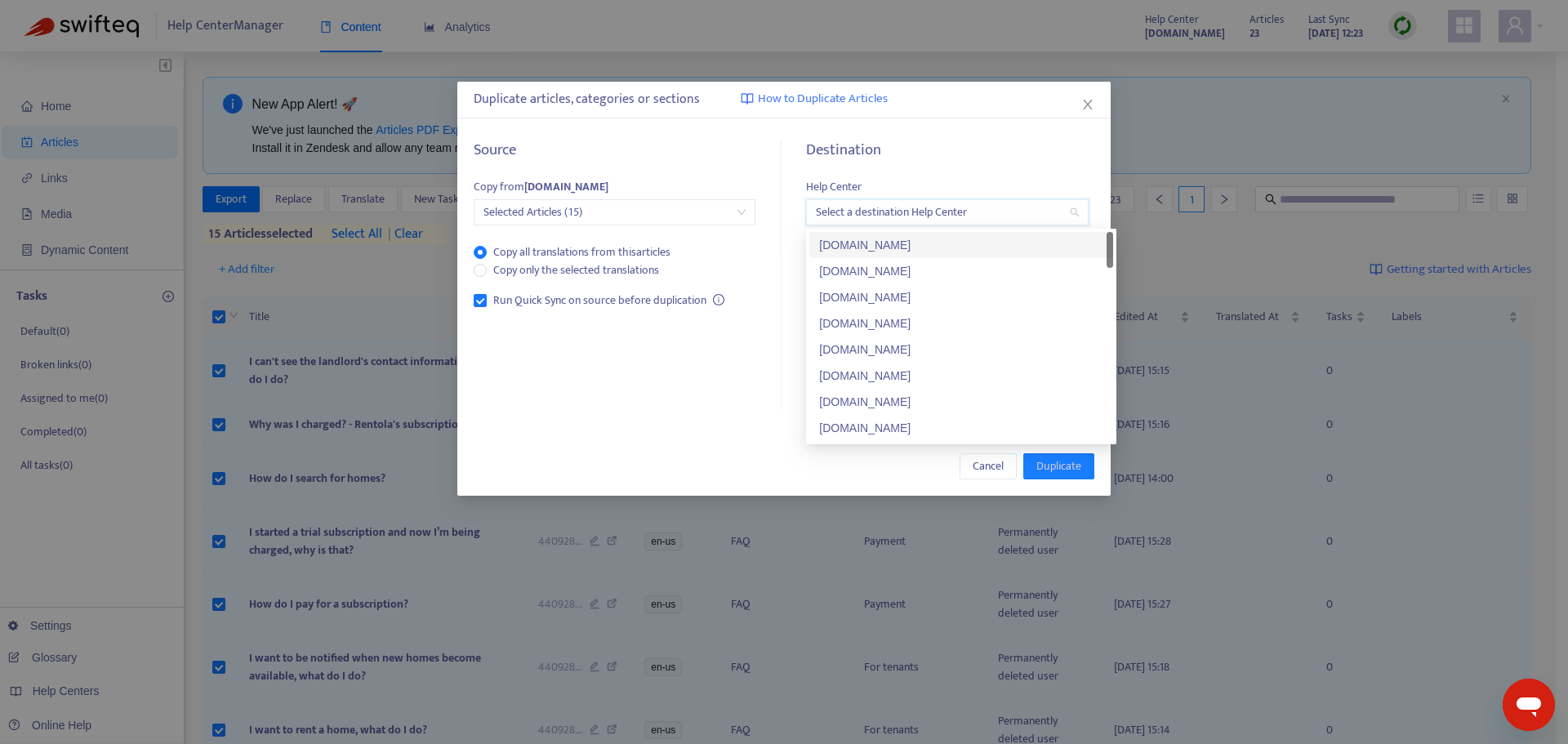
click at [1074, 210] on input "search" at bounding box center [947, 212] width 262 height 24
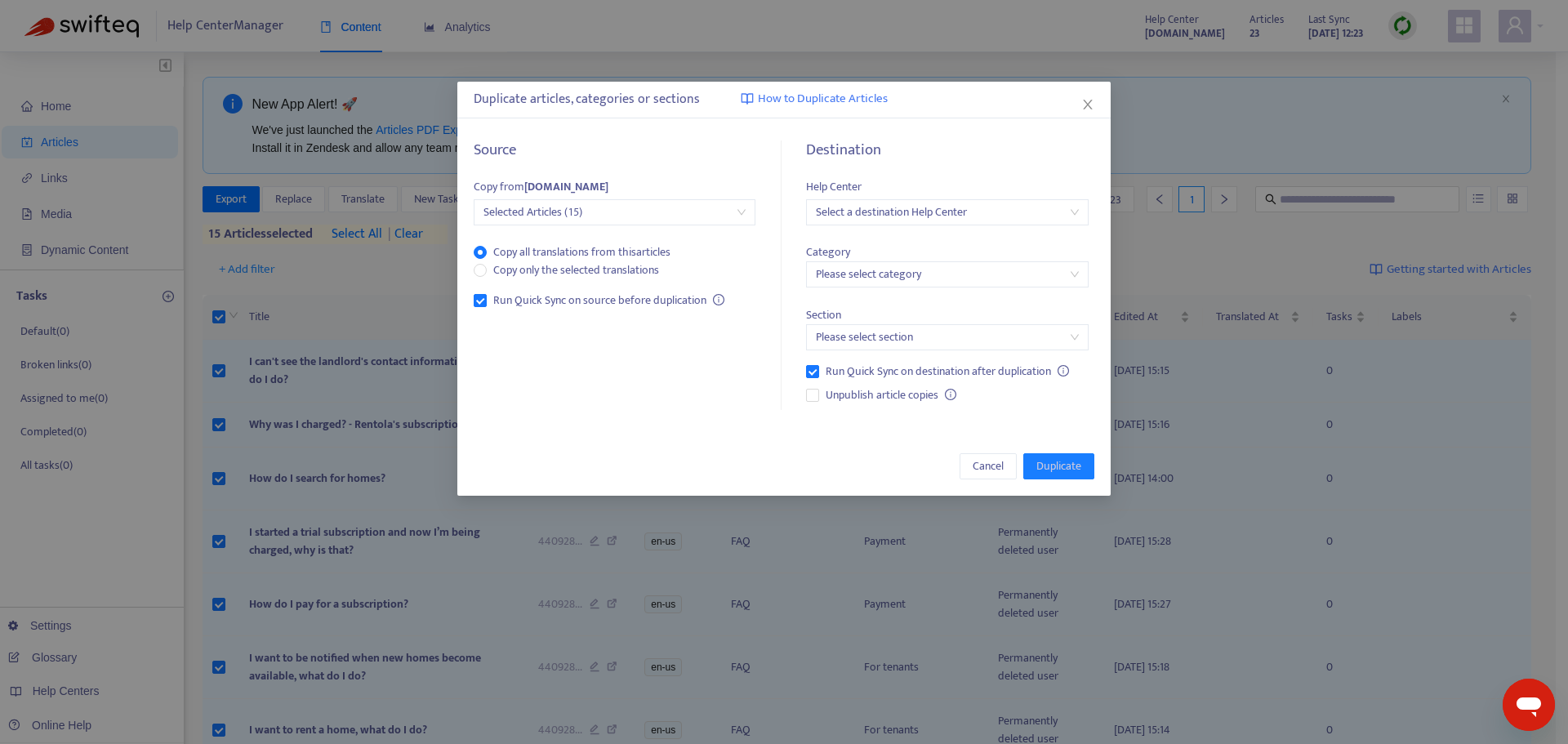
click at [1070, 279] on input "search" at bounding box center [947, 274] width 262 height 24
click at [1022, 158] on h5 "Destination" at bounding box center [947, 150] width 282 height 19
click at [1089, 104] on icon "close" at bounding box center [1087, 105] width 9 height 10
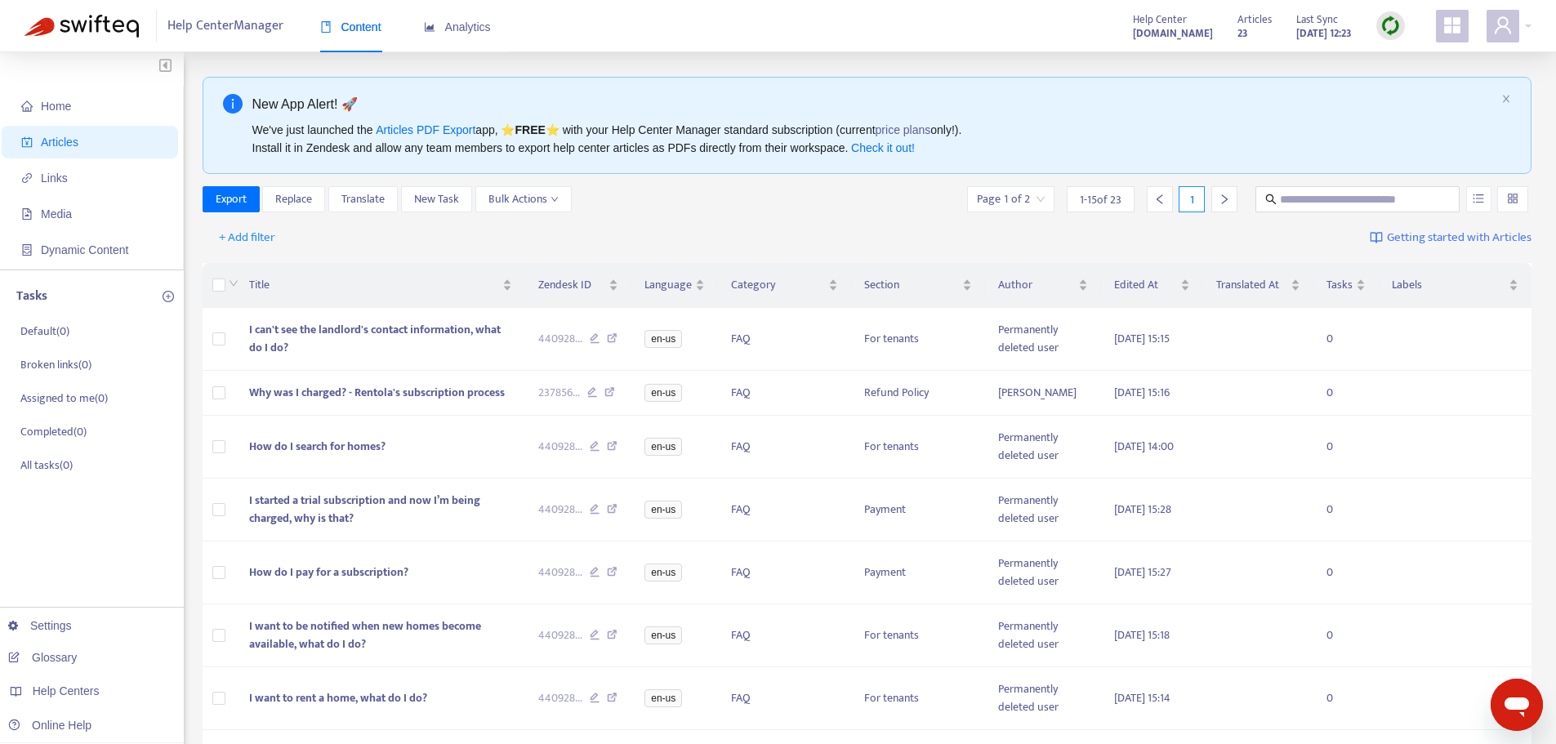
click at [1401, 25] on div at bounding box center [1390, 25] width 29 height 29
click at [1423, 86] on link "Full Sync" at bounding box center [1418, 85] width 59 height 19
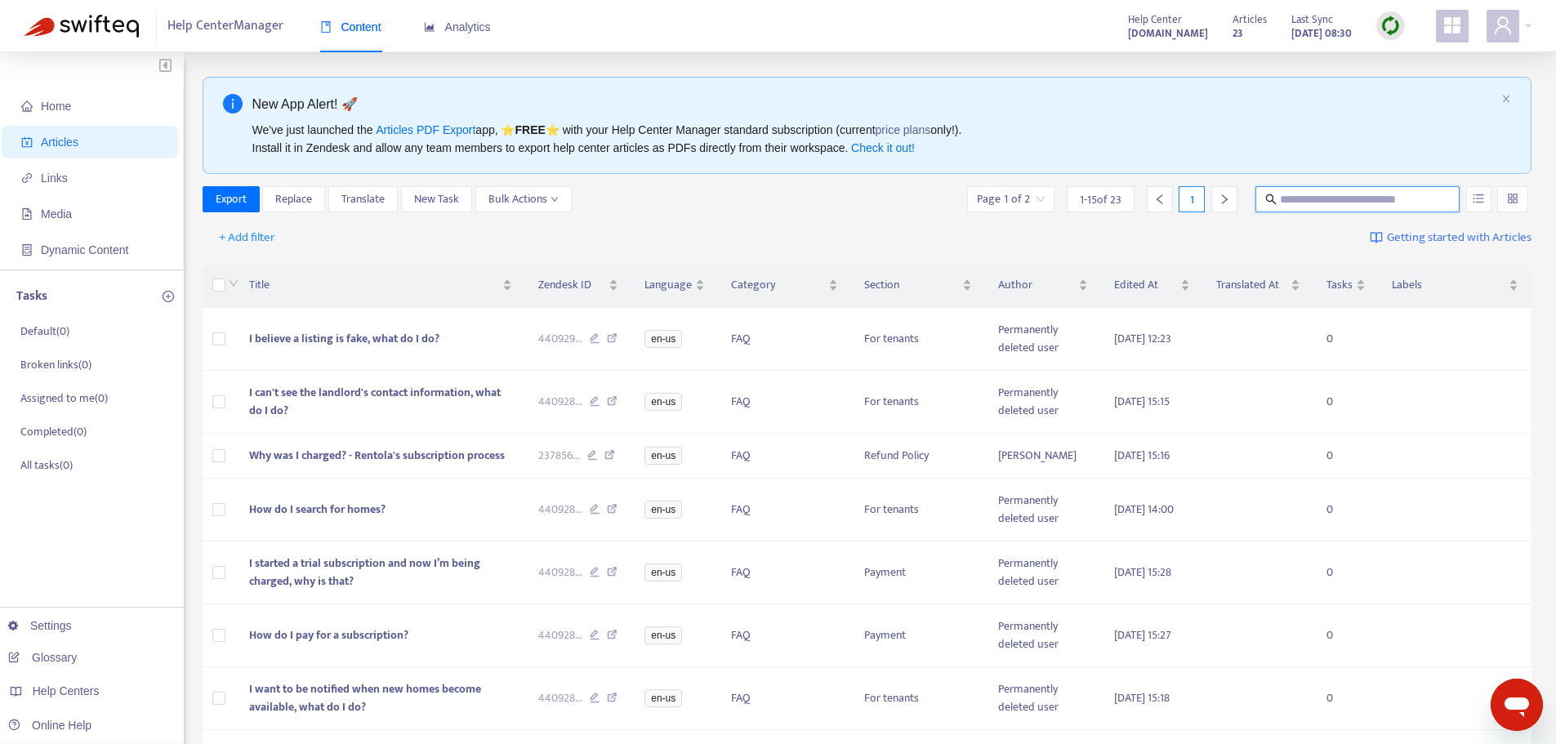
click at [1356, 194] on input "text" at bounding box center [1358, 199] width 157 height 18
type input "*"
click at [1115, 202] on span "1 - 15 of 23" at bounding box center [1101, 199] width 42 height 17
click at [1115, 201] on span "1 - 15 of 23" at bounding box center [1101, 199] width 42 height 17
click at [1094, 193] on span "1 - 15 of 23" at bounding box center [1101, 199] width 42 height 17
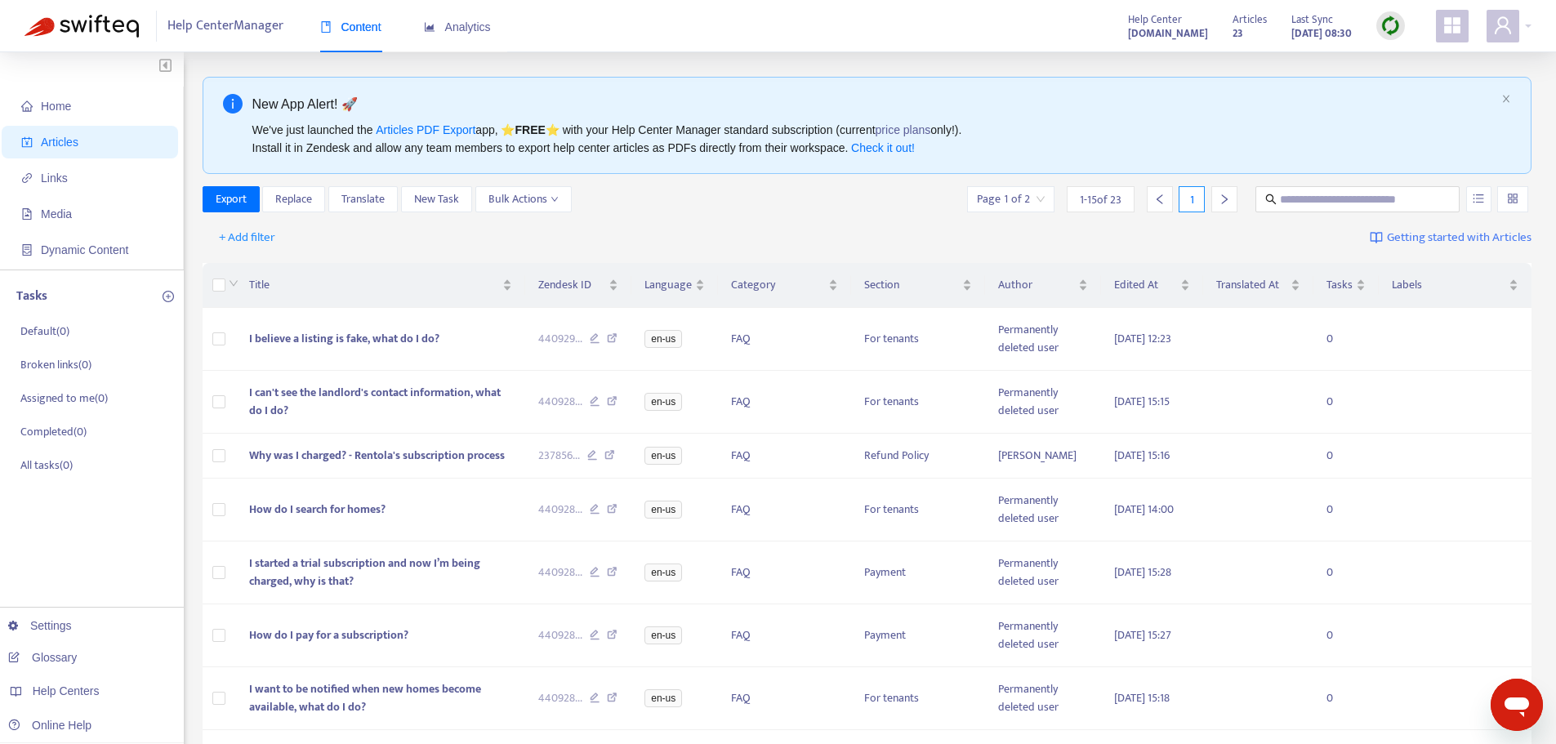
drag, startPoint x: 1096, startPoint y: 193, endPoint x: 1034, endPoint y: 198, distance: 62.3
click at [1034, 198] on input "search" at bounding box center [1011, 199] width 68 height 24
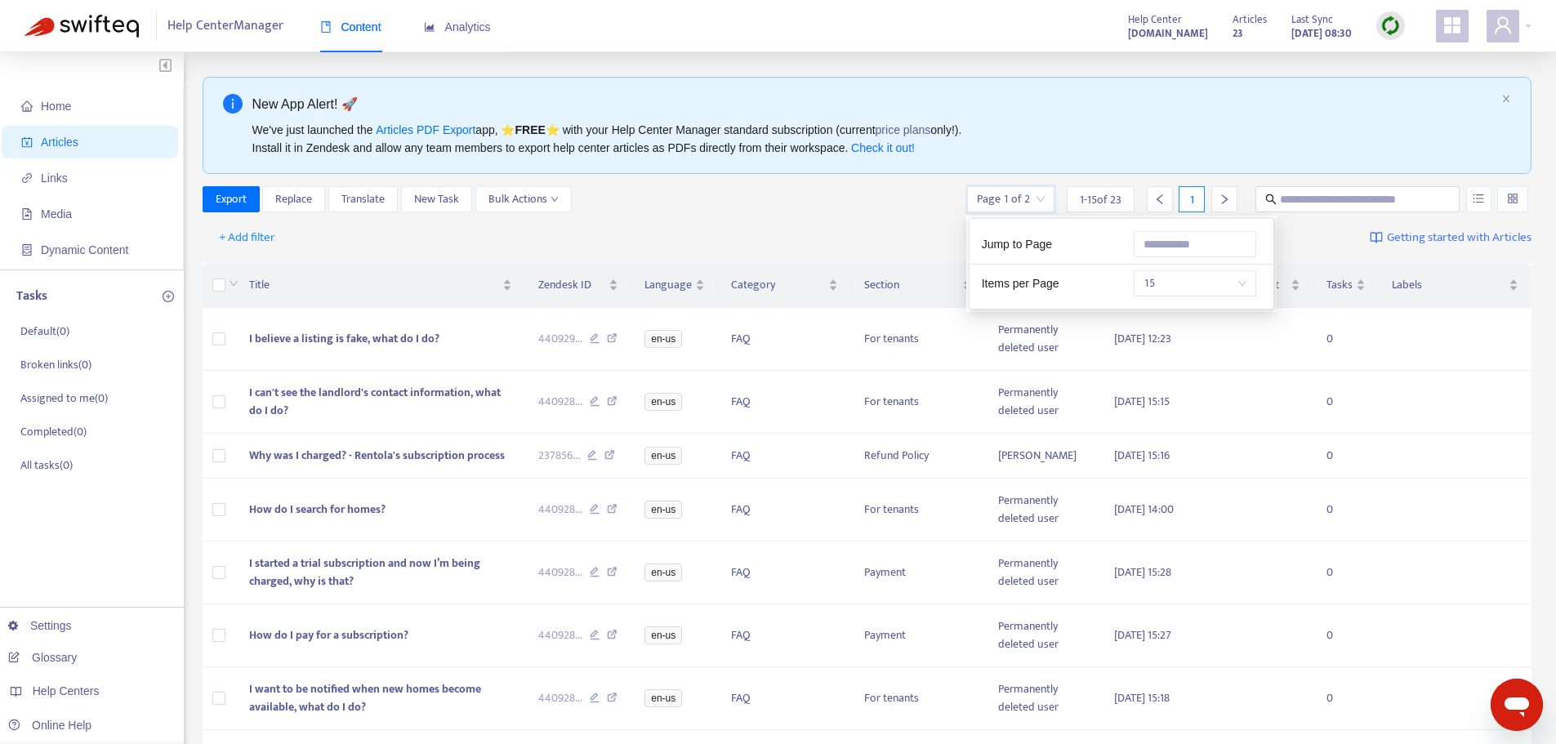
click at [1210, 280] on span "15" at bounding box center [1194, 283] width 103 height 24
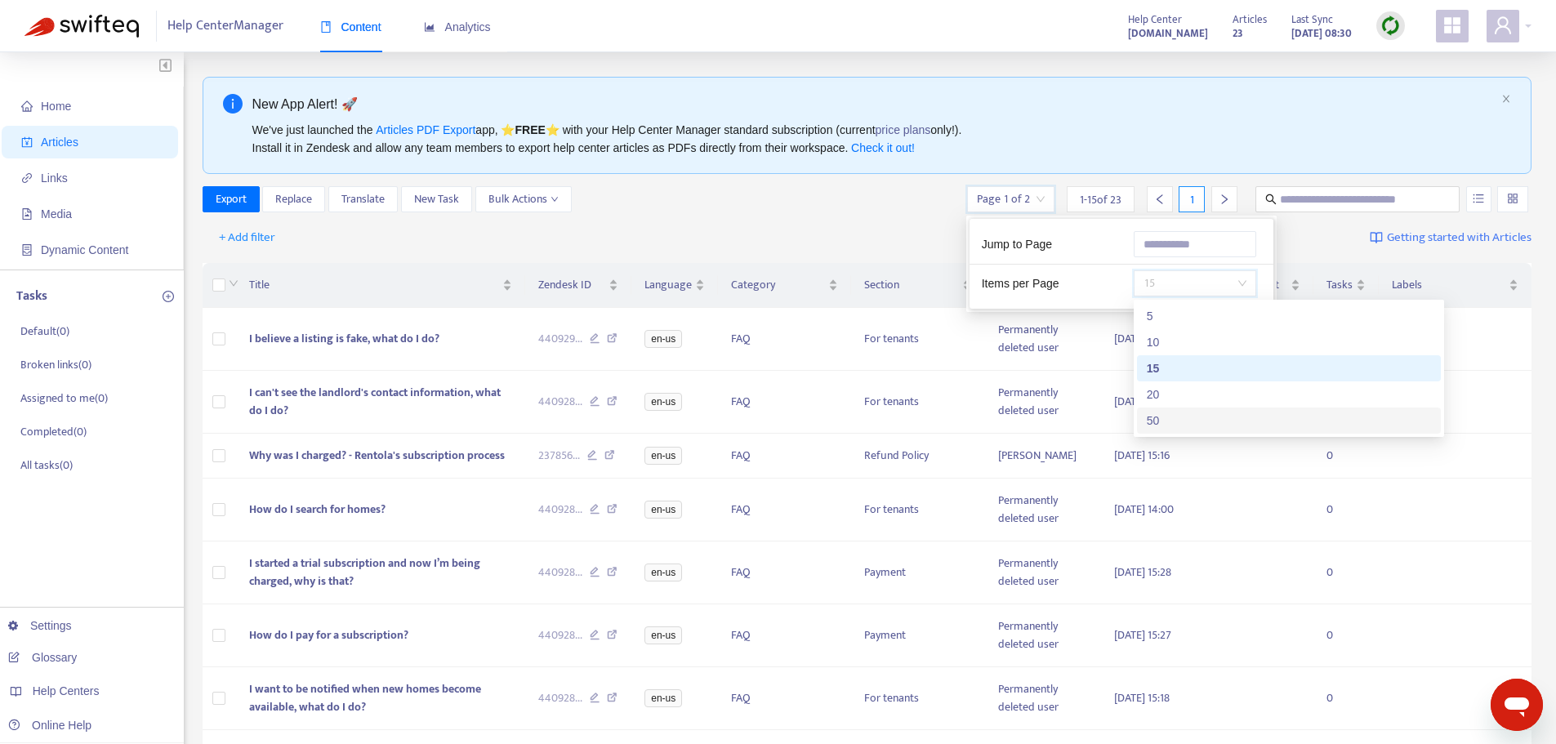
click at [1174, 416] on div "50" at bounding box center [1289, 421] width 284 height 18
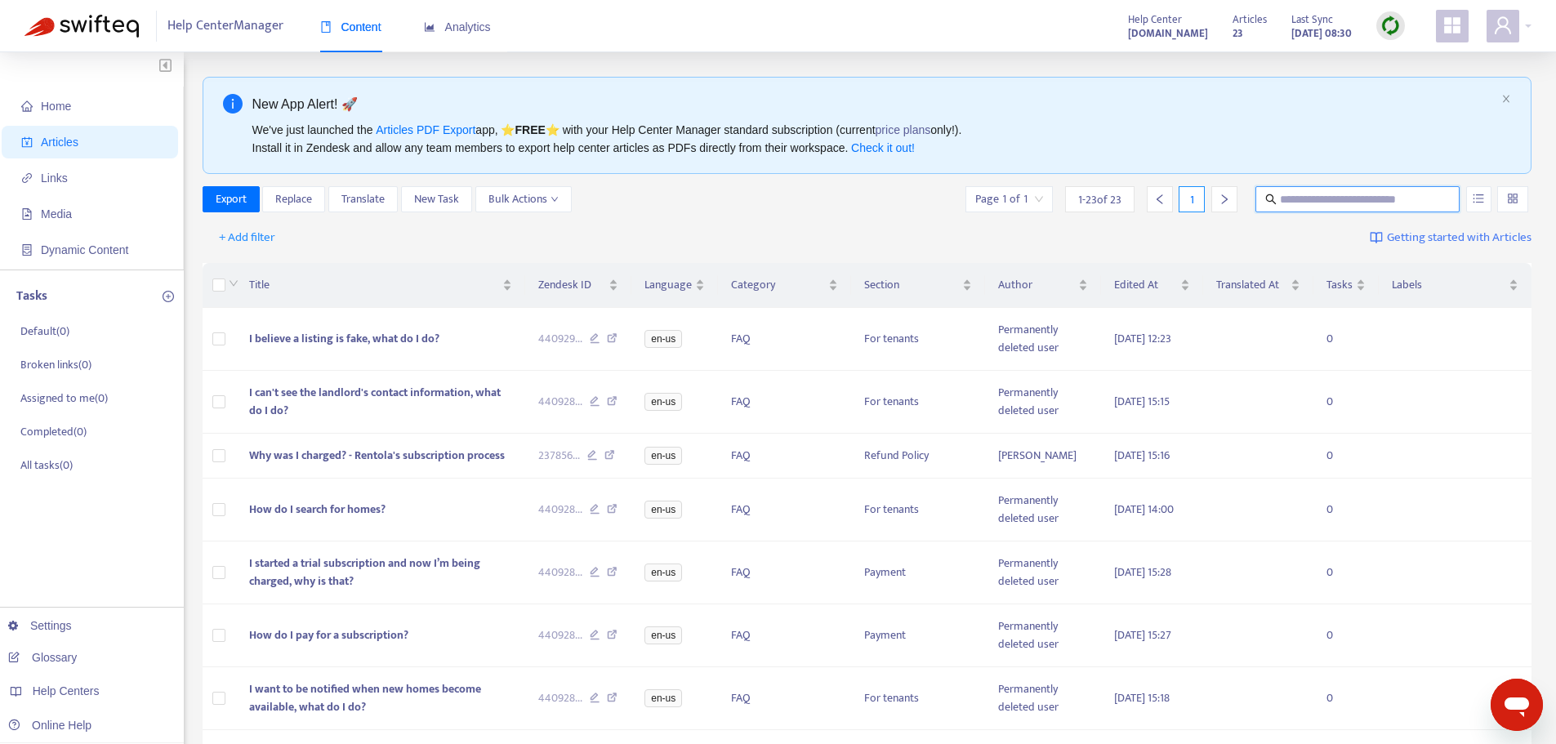
click at [1307, 190] on input "text" at bounding box center [1358, 199] width 157 height 18
type input "*"
click at [1529, 24] on div at bounding box center [1508, 26] width 45 height 33
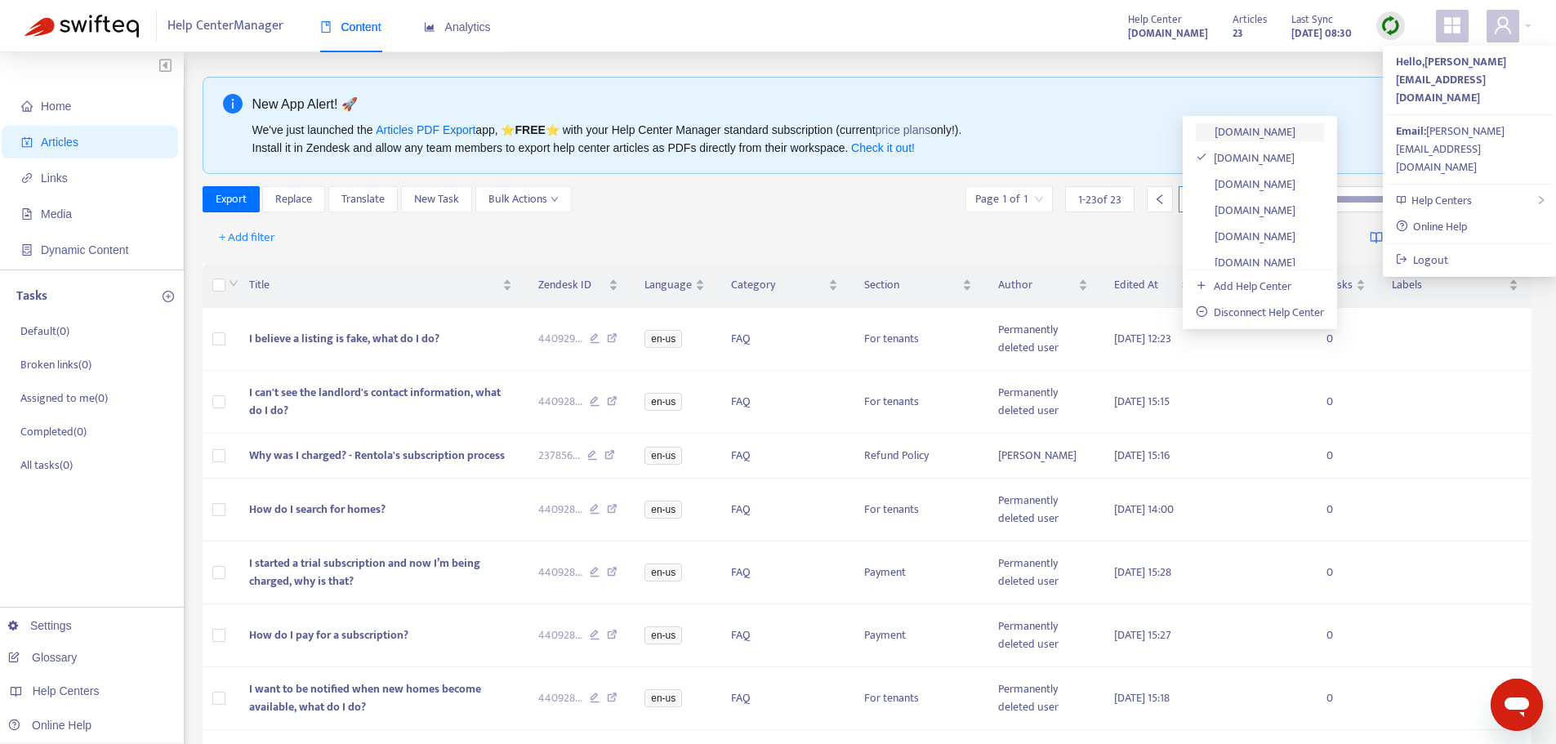
click at [1290, 139] on link "[DOMAIN_NAME]" at bounding box center [1246, 131] width 100 height 19
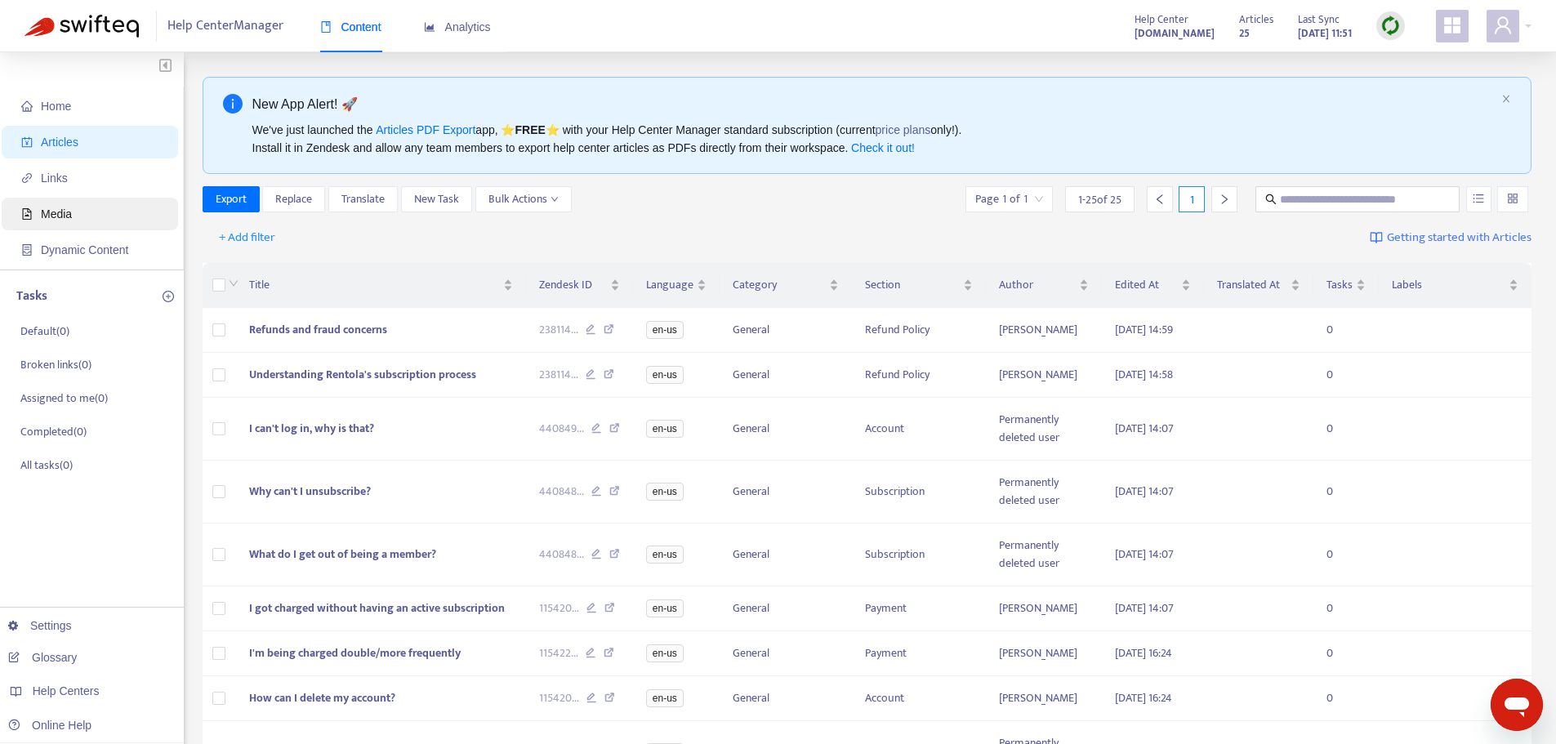
click at [90, 214] on span "Media" at bounding box center [93, 214] width 144 height 33
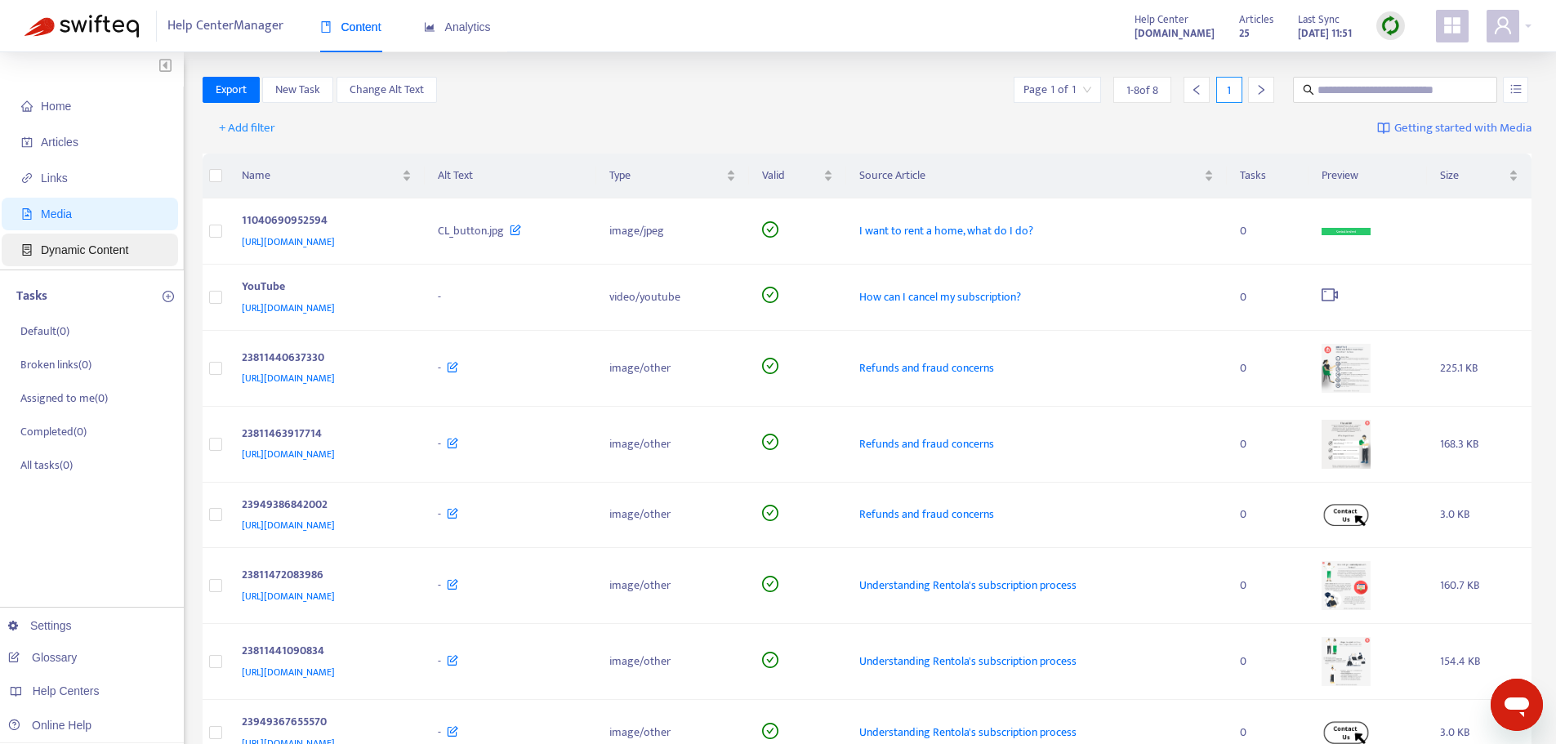
click at [78, 247] on span "Dynamic Content" at bounding box center [84, 249] width 87 height 13
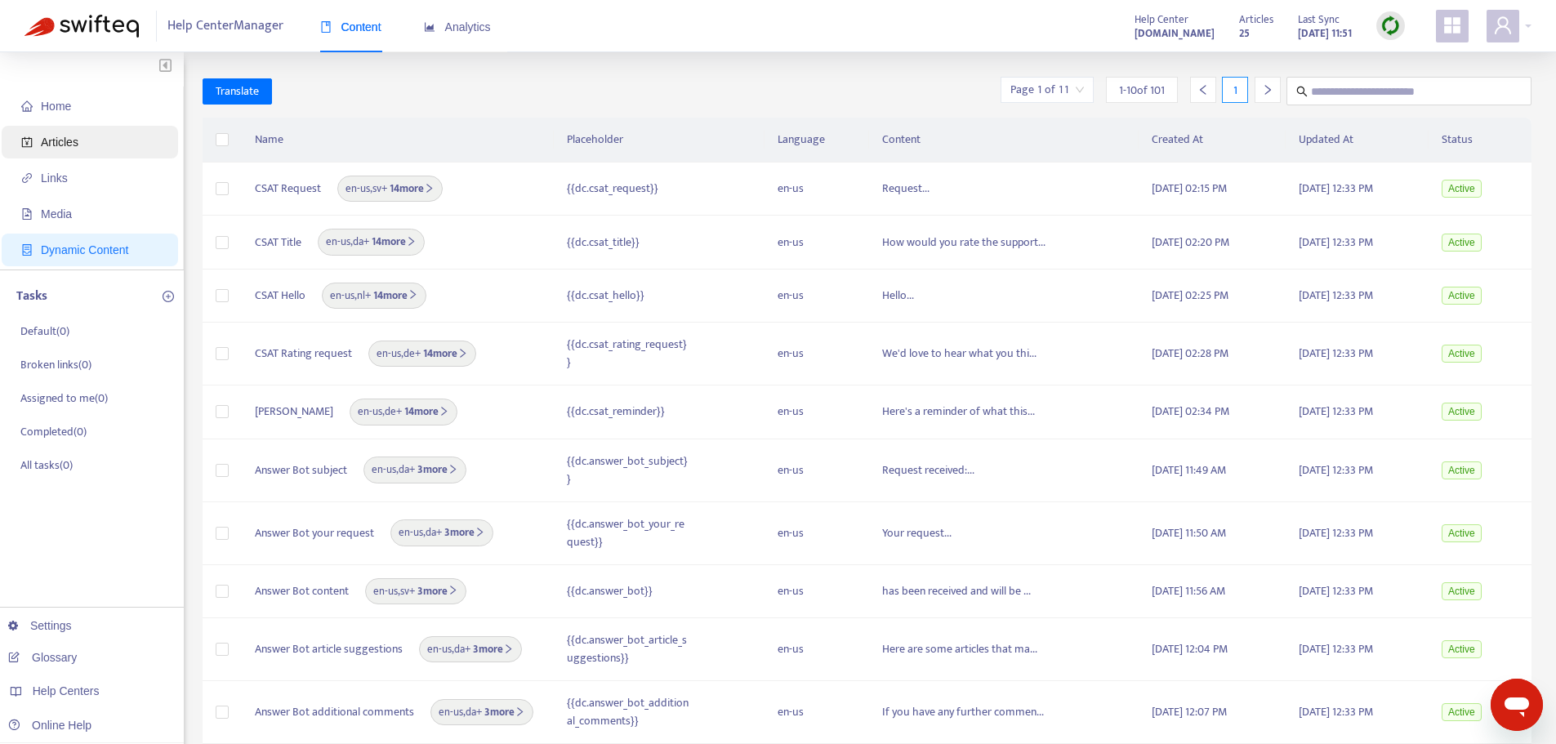
click at [79, 147] on span "Articles" at bounding box center [93, 142] width 144 height 33
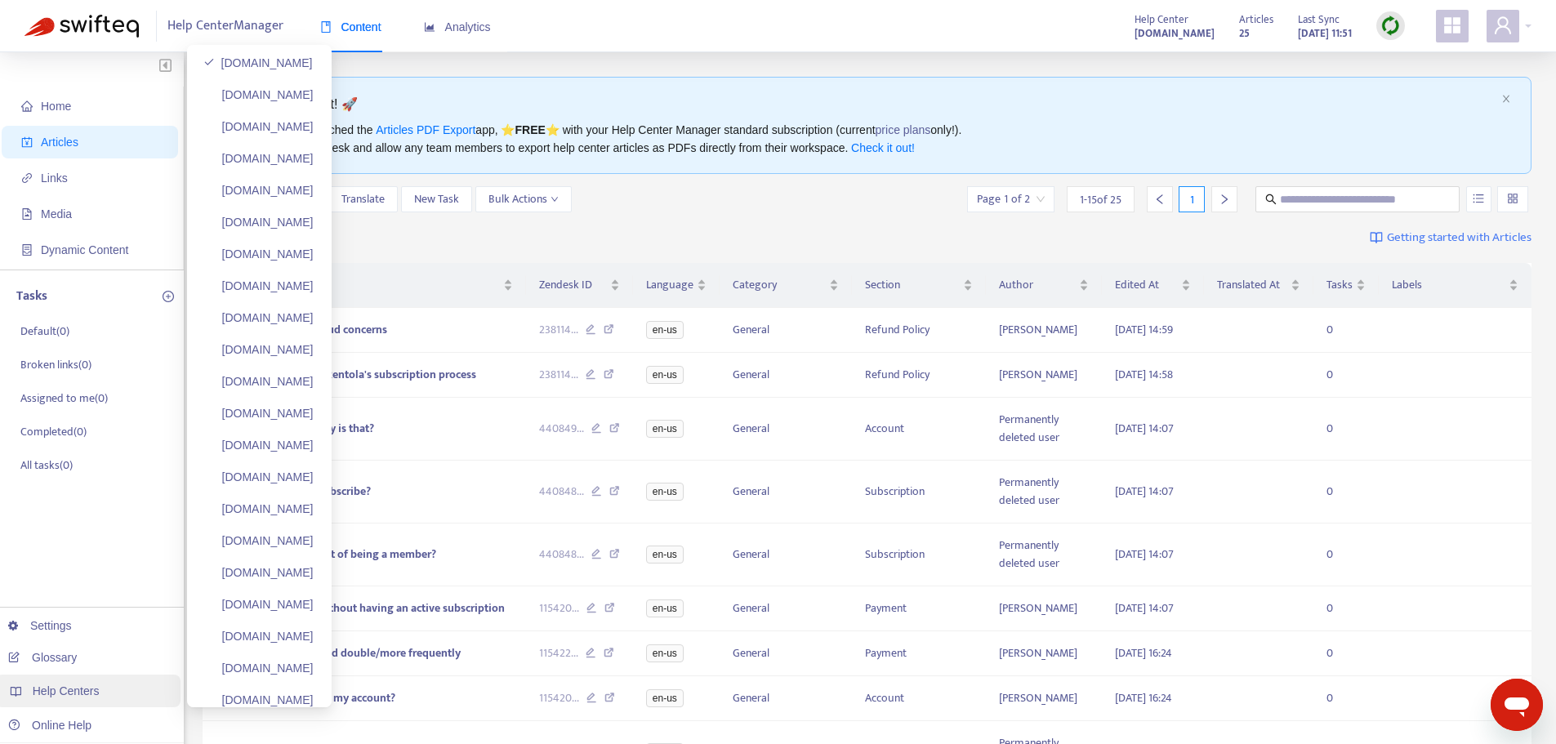
click at [97, 697] on div "Help Centers" at bounding box center [87, 691] width 185 height 33
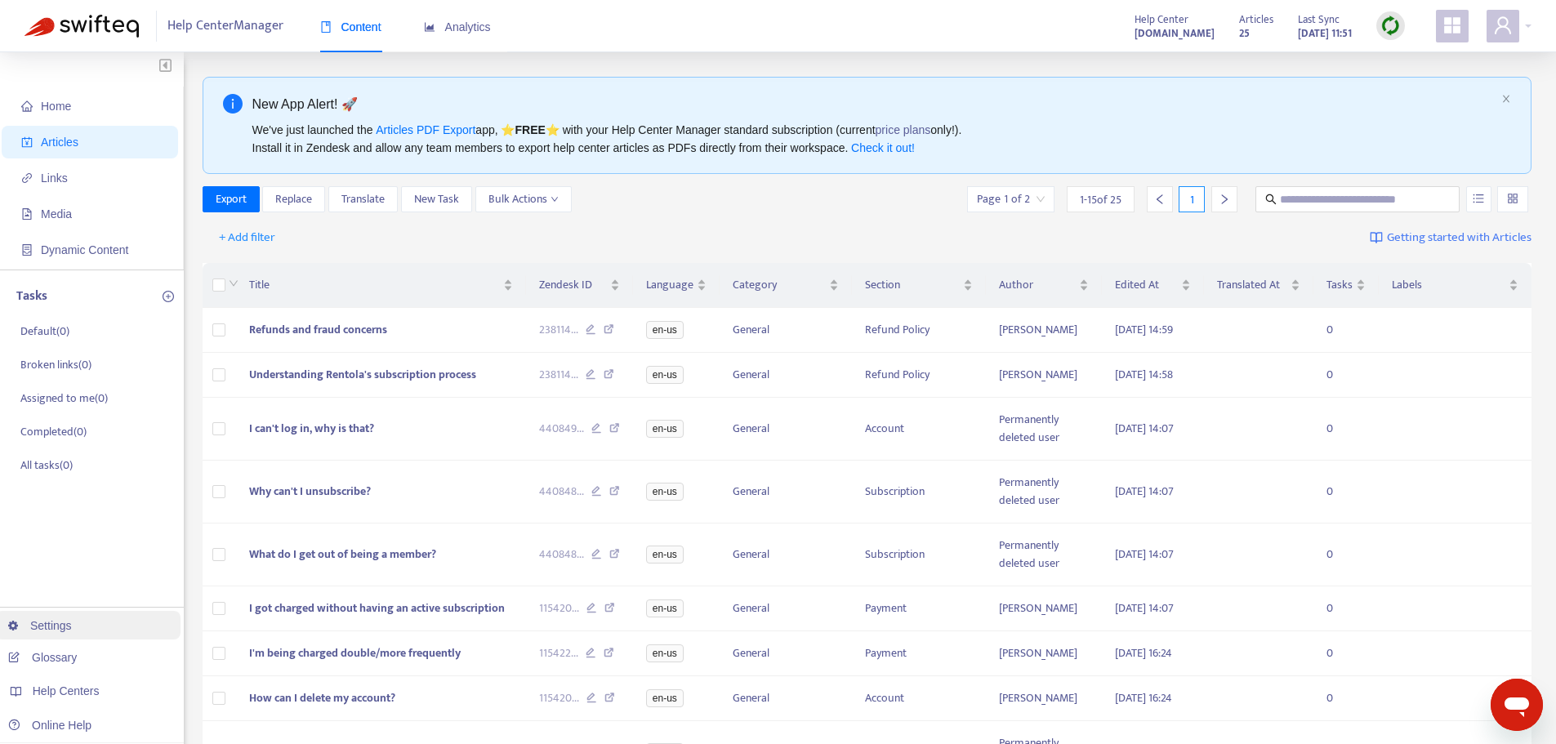
click at [58, 630] on link "Settings" at bounding box center [40, 625] width 64 height 13
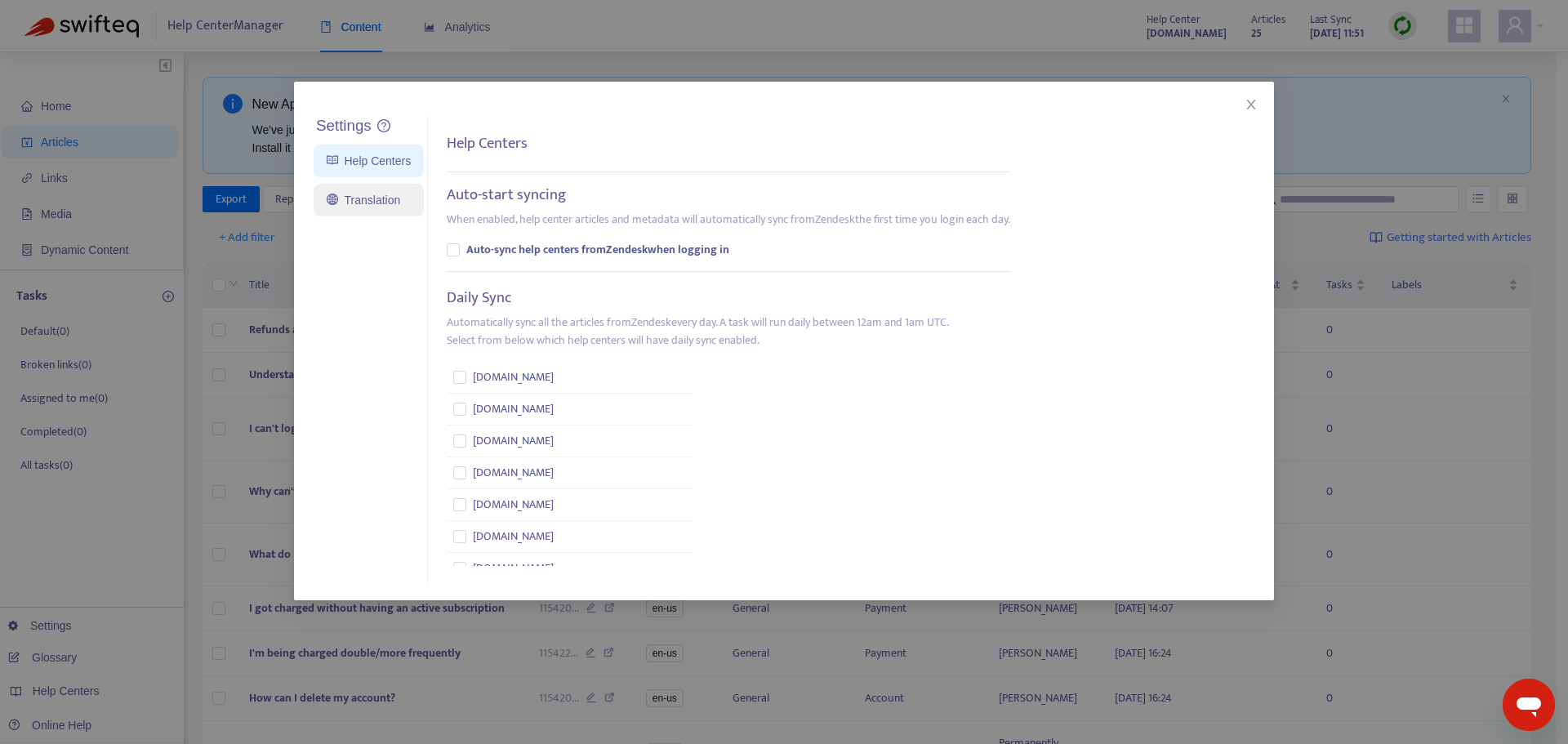
click at [384, 205] on link "Translation" at bounding box center [363, 200] width 73 height 13
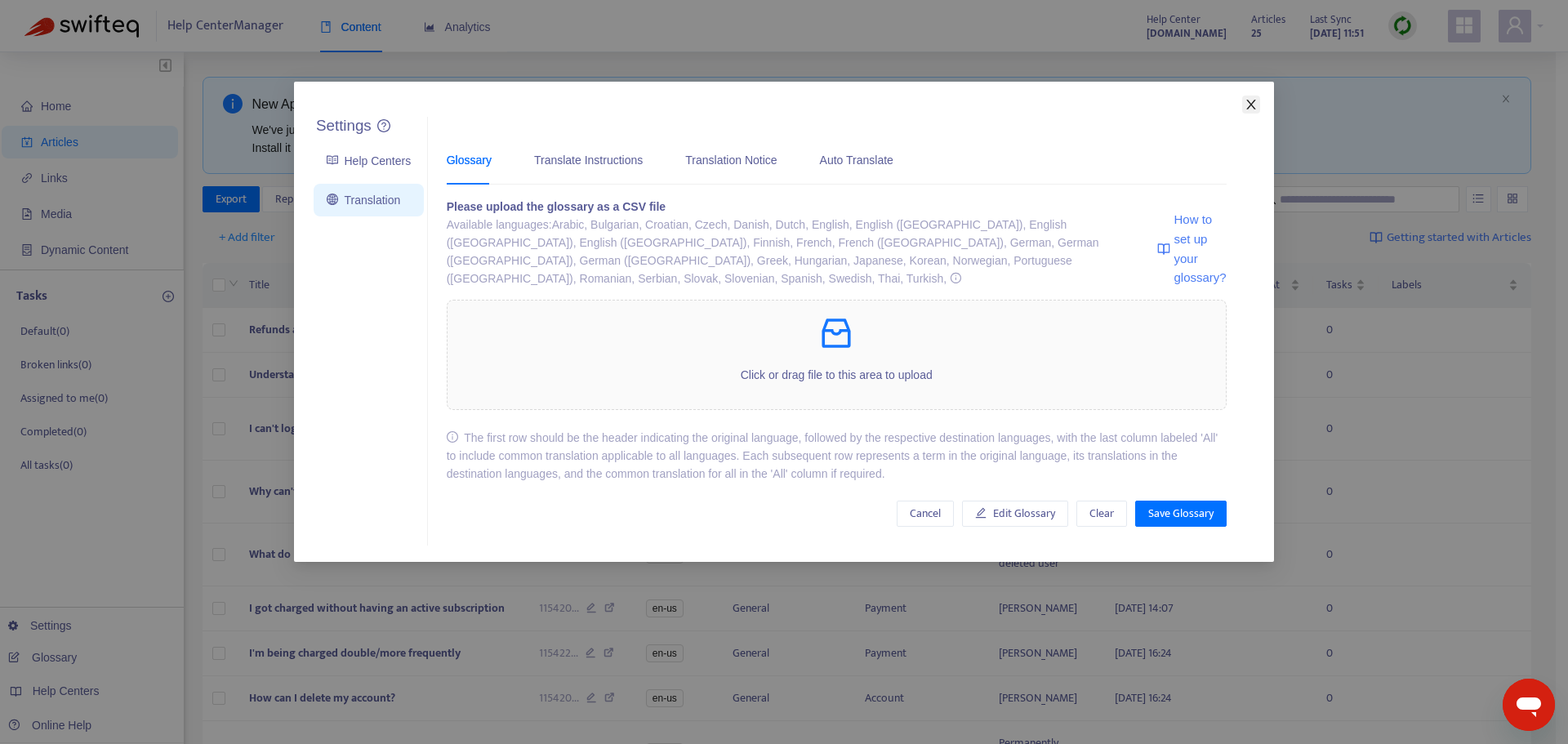
click at [1252, 102] on icon "close" at bounding box center [1251, 104] width 13 height 13
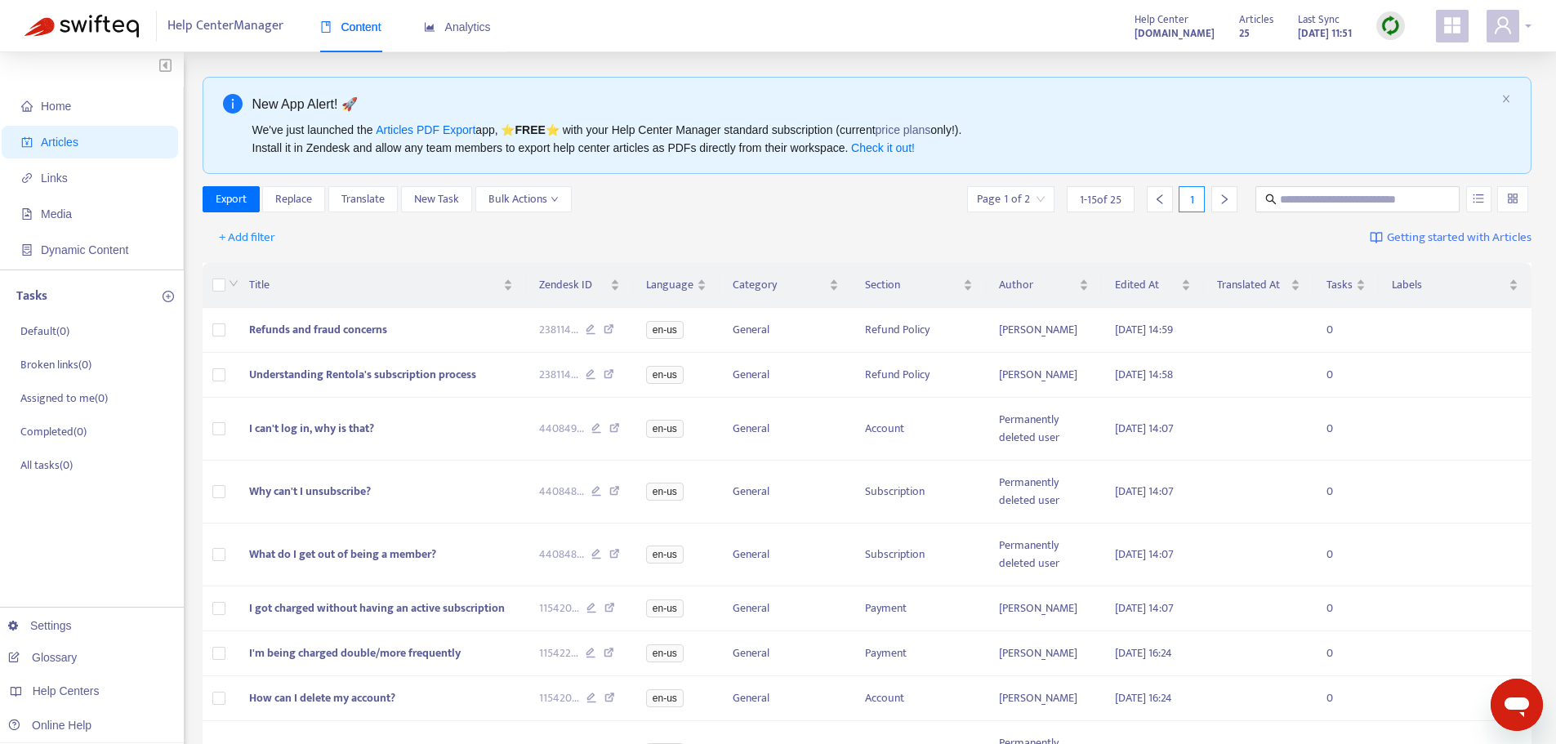
click at [1530, 24] on div at bounding box center [1508, 26] width 45 height 33
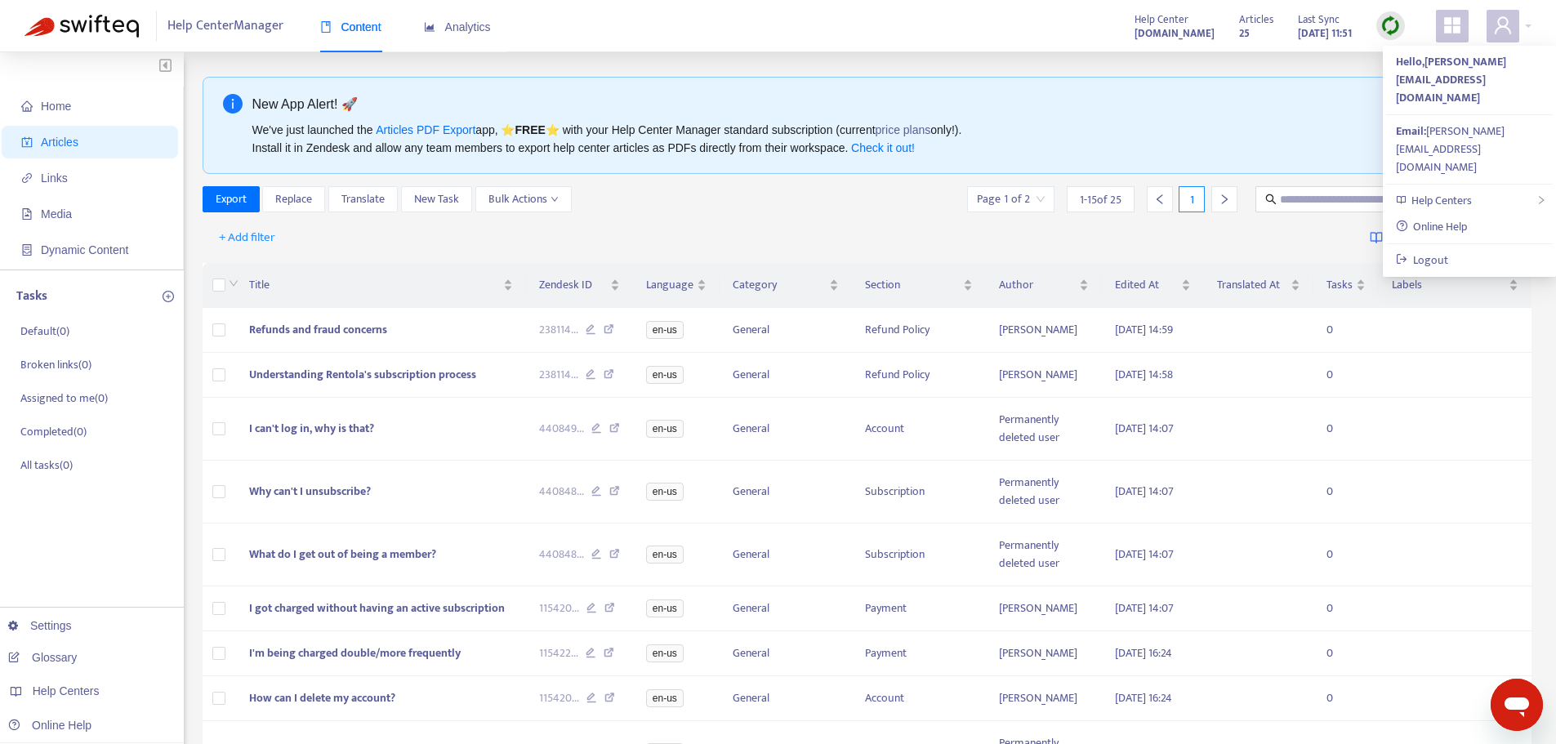
drag, startPoint x: 654, startPoint y: 198, endPoint x: 608, endPoint y: 199, distance: 45.7
click at [650, 198] on div "Export Replace Translate New Task Bulk Actions Page 1 of 2 1 - 15 of 25 1" at bounding box center [868, 199] width 1330 height 26
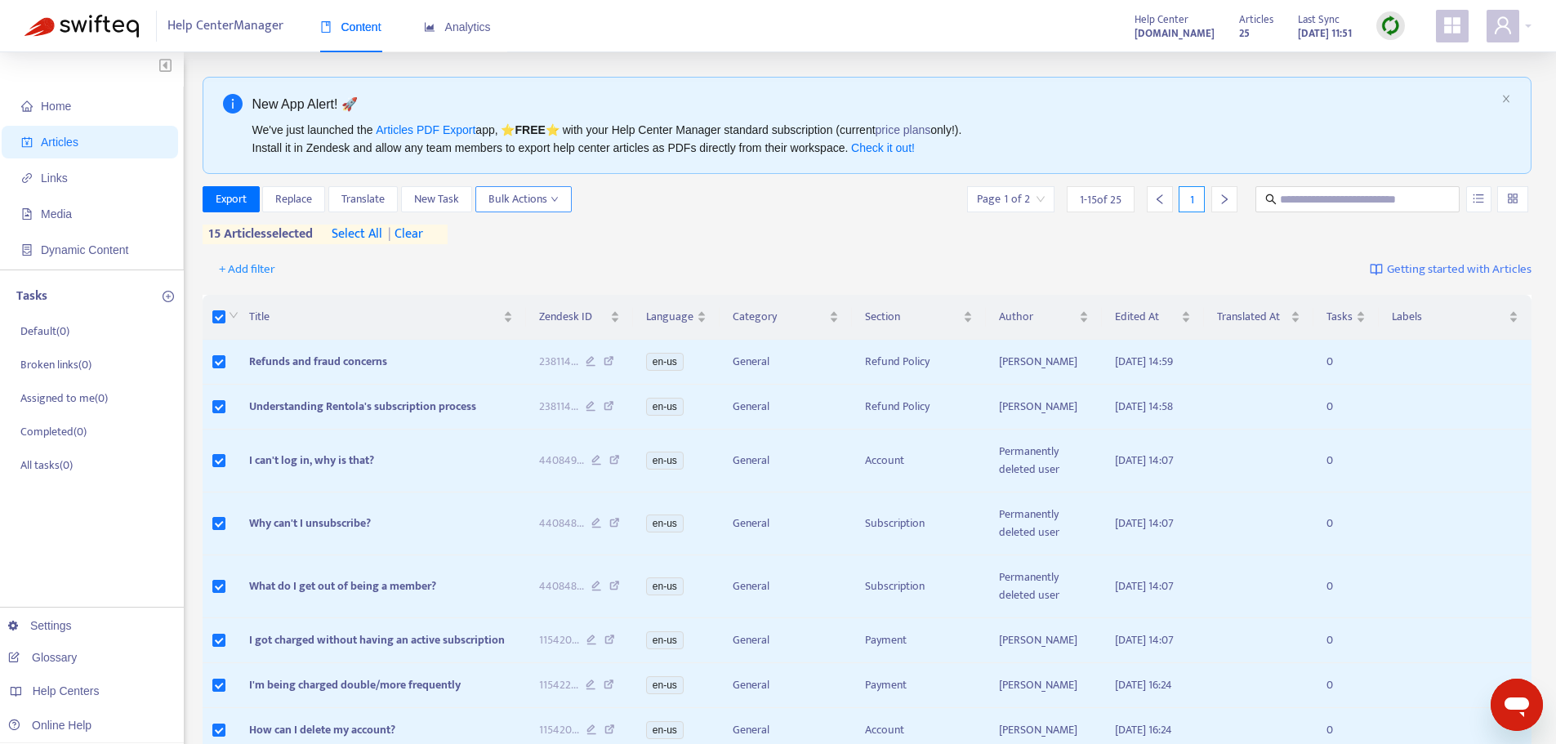
click at [555, 203] on icon "down" at bounding box center [554, 199] width 8 height 8
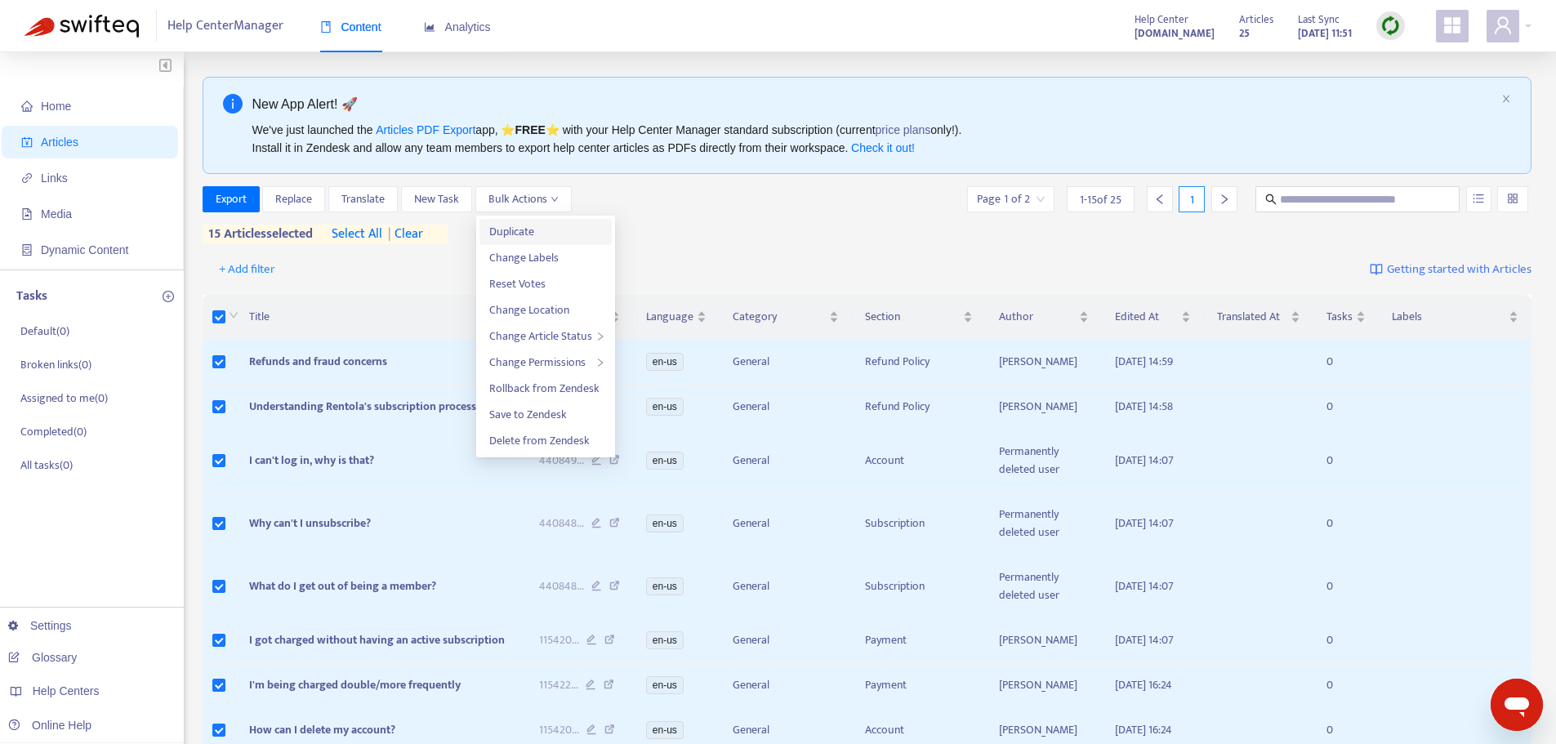
click at [566, 235] on span "Duplicate" at bounding box center [545, 232] width 113 height 18
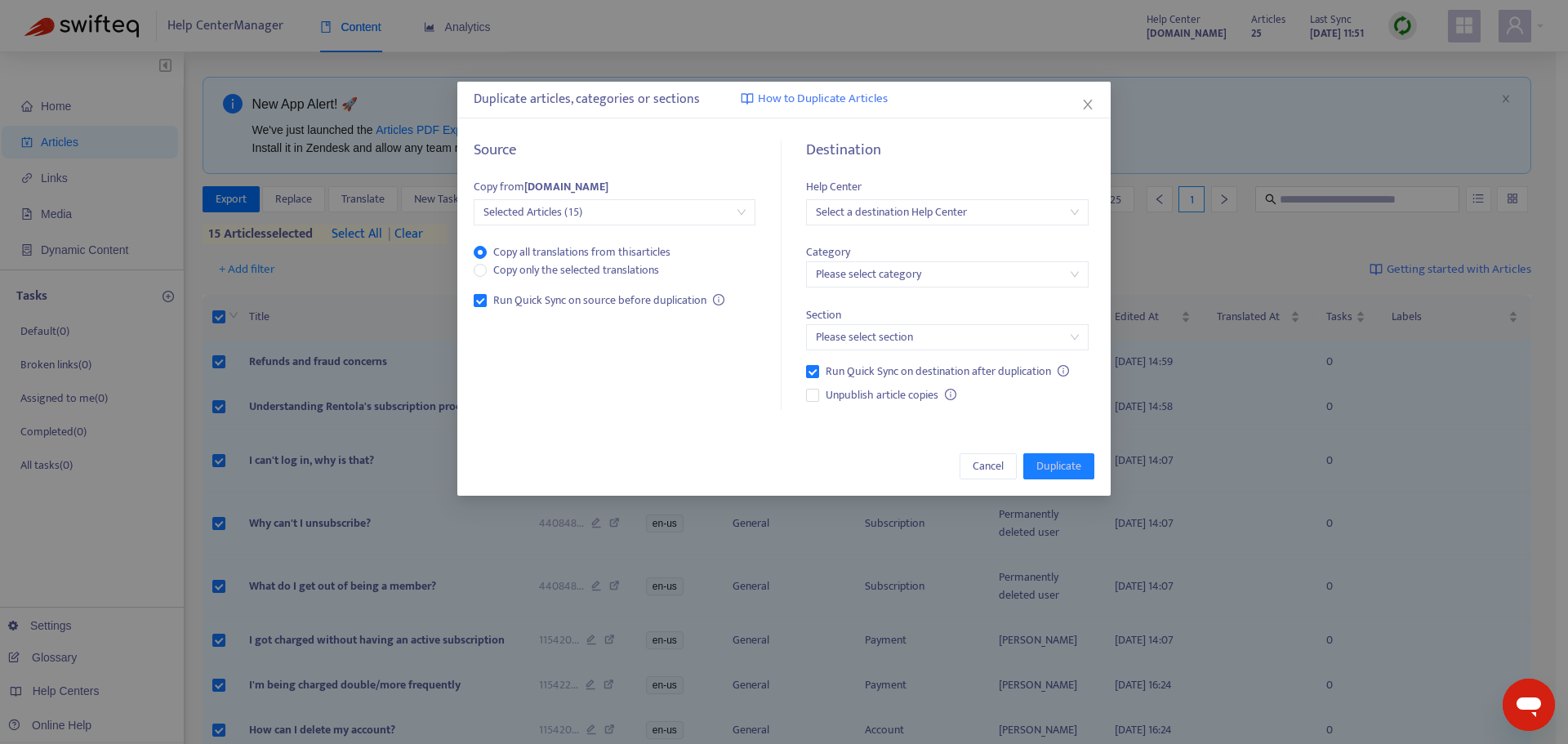
click at [703, 208] on span "Selected Articles (15)" at bounding box center [614, 212] width 262 height 24
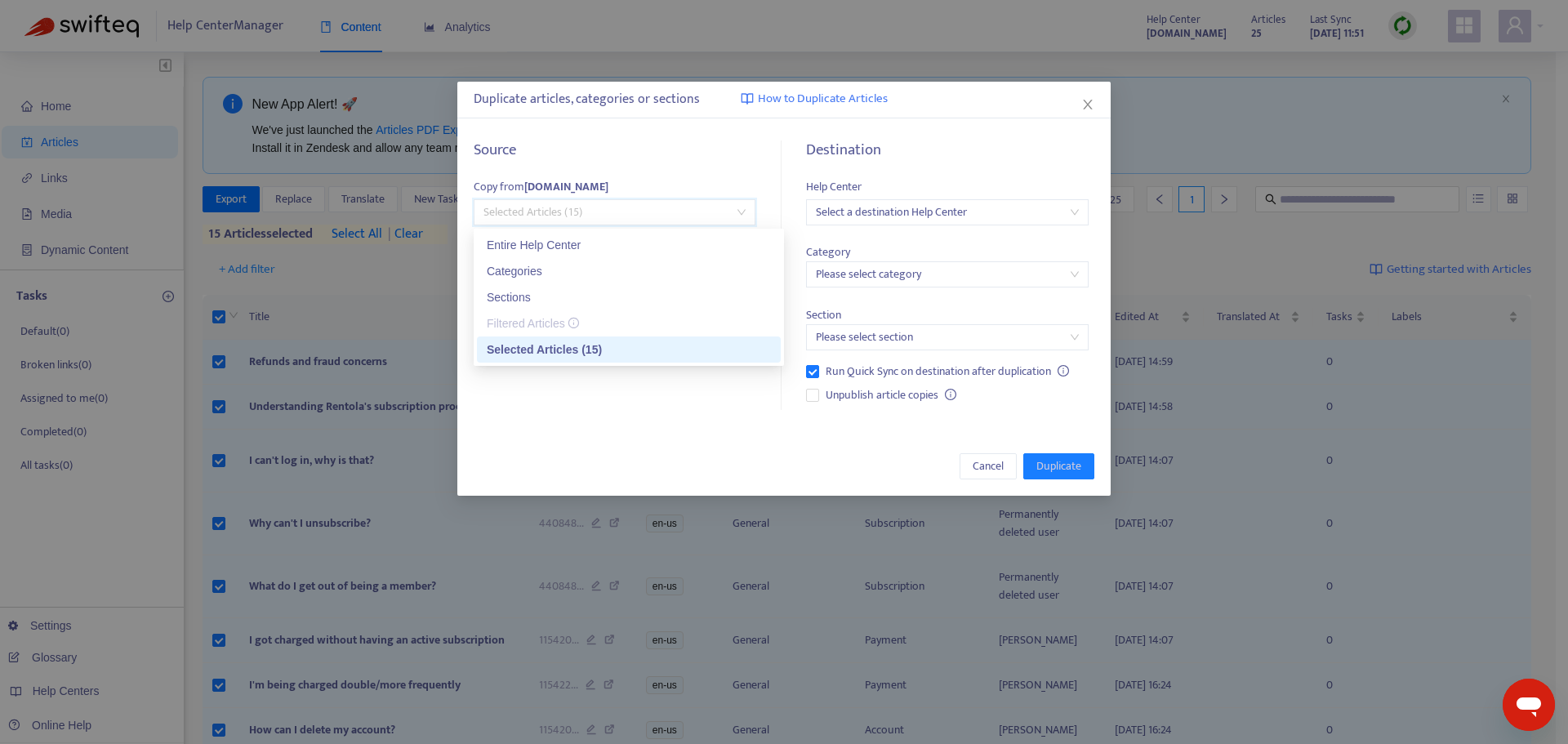
click at [693, 158] on h5 "Source" at bounding box center [615, 150] width 282 height 19
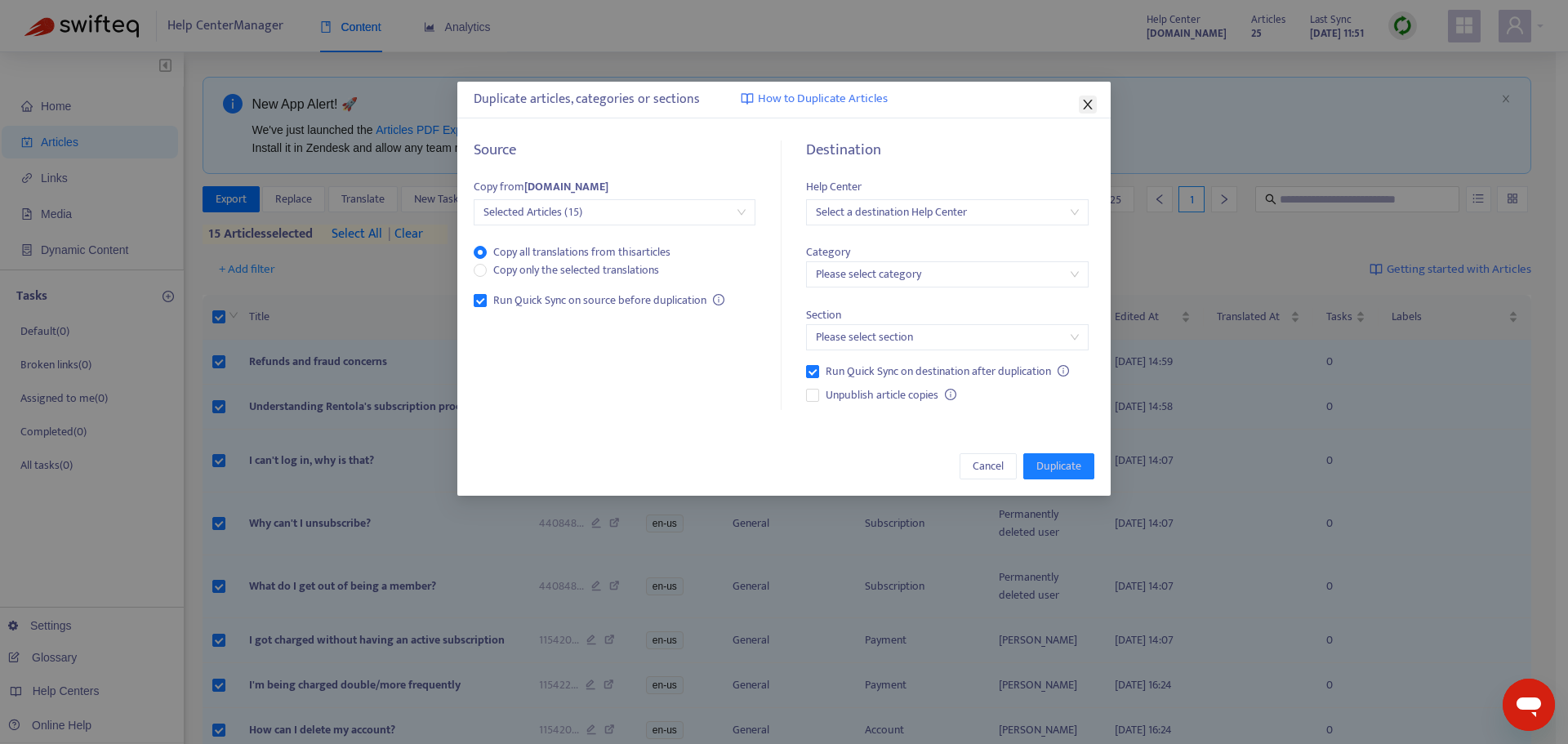
drag, startPoint x: 1089, startPoint y: 107, endPoint x: 958, endPoint y: 110, distance: 131.5
click at [1089, 106] on icon "close" at bounding box center [1087, 105] width 9 height 10
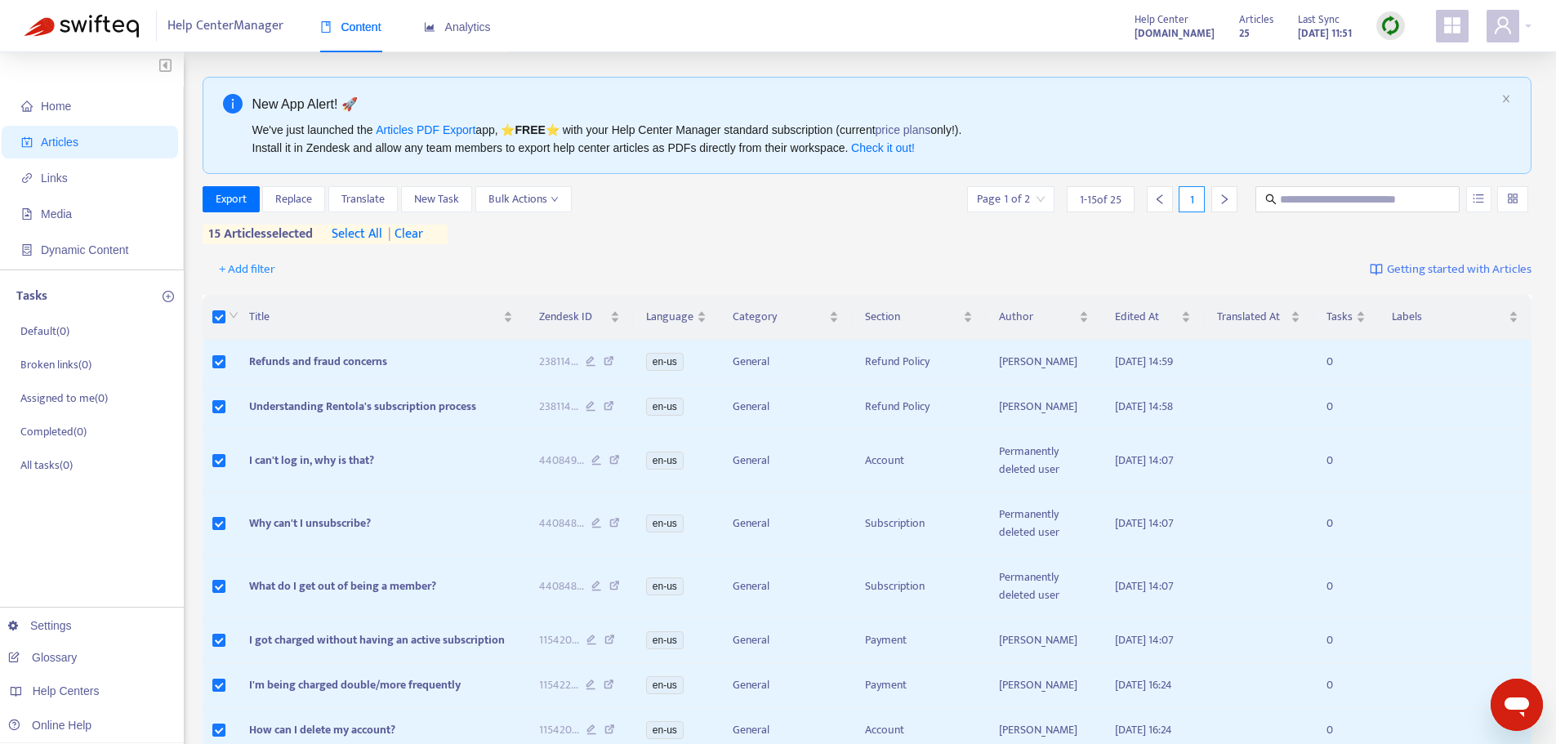
click at [756, 224] on div "Export Replace Translate New Task Bulk Actions Page 1 of 2 1 - 15 of 25 1 15 ar…" at bounding box center [868, 215] width 1330 height 58
click at [601, 246] on div "Export Replace Translate New Task Bulk Actions Page 1 of 2 1 - 15 of 25 1 15 ar…" at bounding box center [868, 218] width 1330 height 65
click at [692, 199] on div "Export Replace Translate New Task Bulk Actions Page 1 of 2 1 - 15 of 25 1" at bounding box center [868, 199] width 1330 height 26
click at [653, 256] on div "+ Add filter Getting started with Articles" at bounding box center [868, 270] width 1330 height 38
click at [555, 195] on icon "down" at bounding box center [554, 199] width 8 height 8
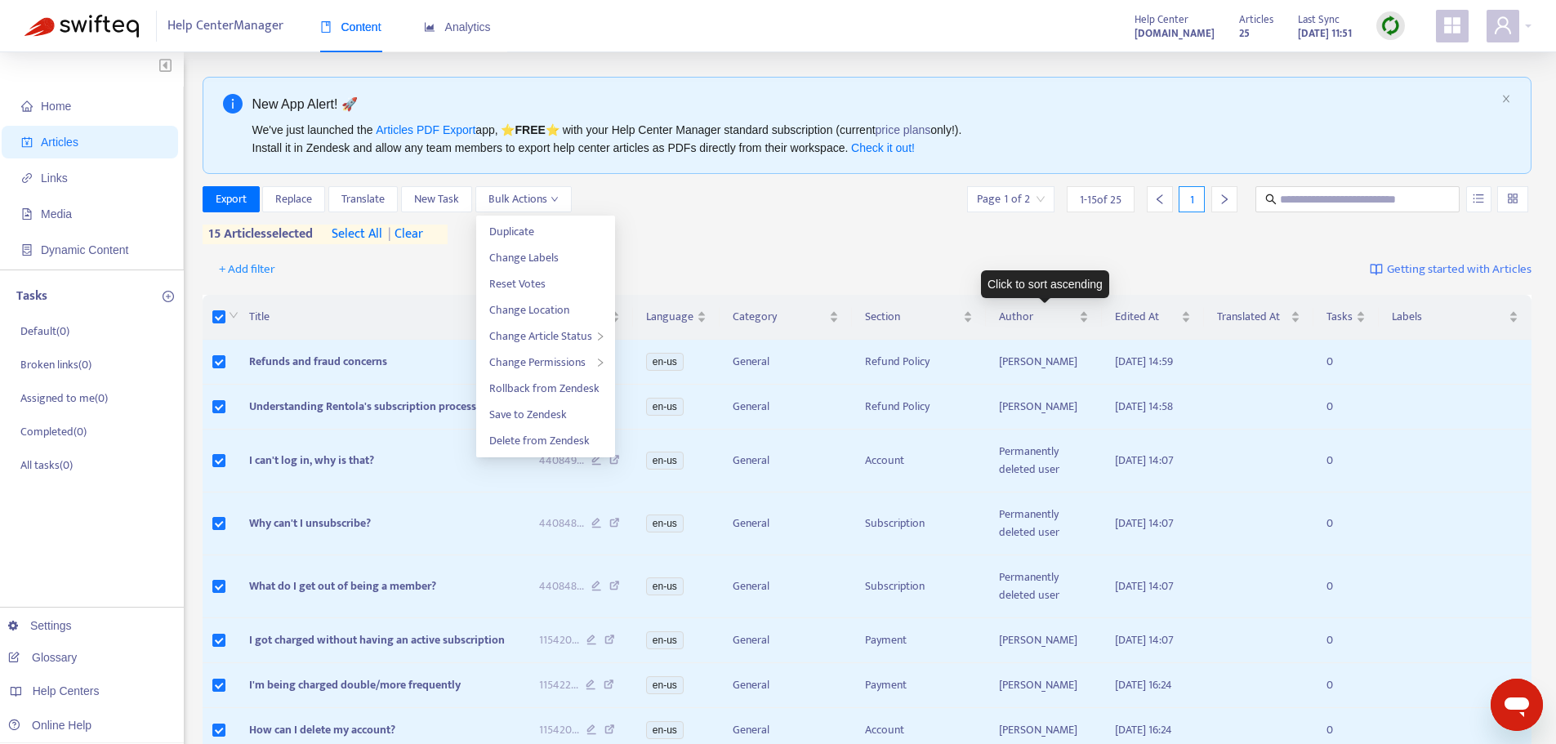
click at [817, 230] on div "Export Replace Translate New Task Bulk Actions Page 1 of 2 1 - 15 of 25 1 15 ar…" at bounding box center [868, 215] width 1330 height 58
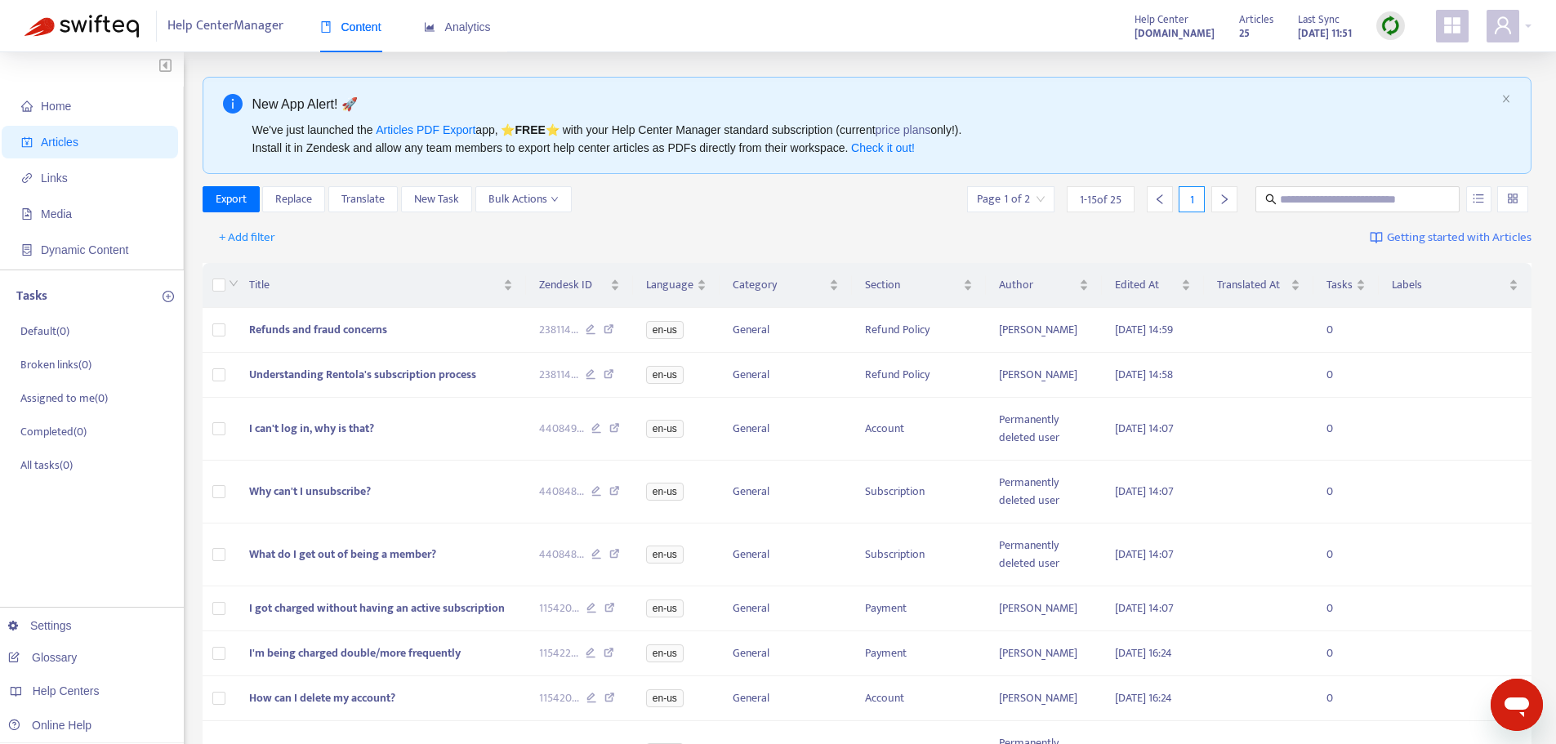
click at [1397, 31] on img at bounding box center [1390, 26] width 20 height 20
click at [1425, 51] on link "Quick Sync" at bounding box center [1423, 59] width 69 height 19
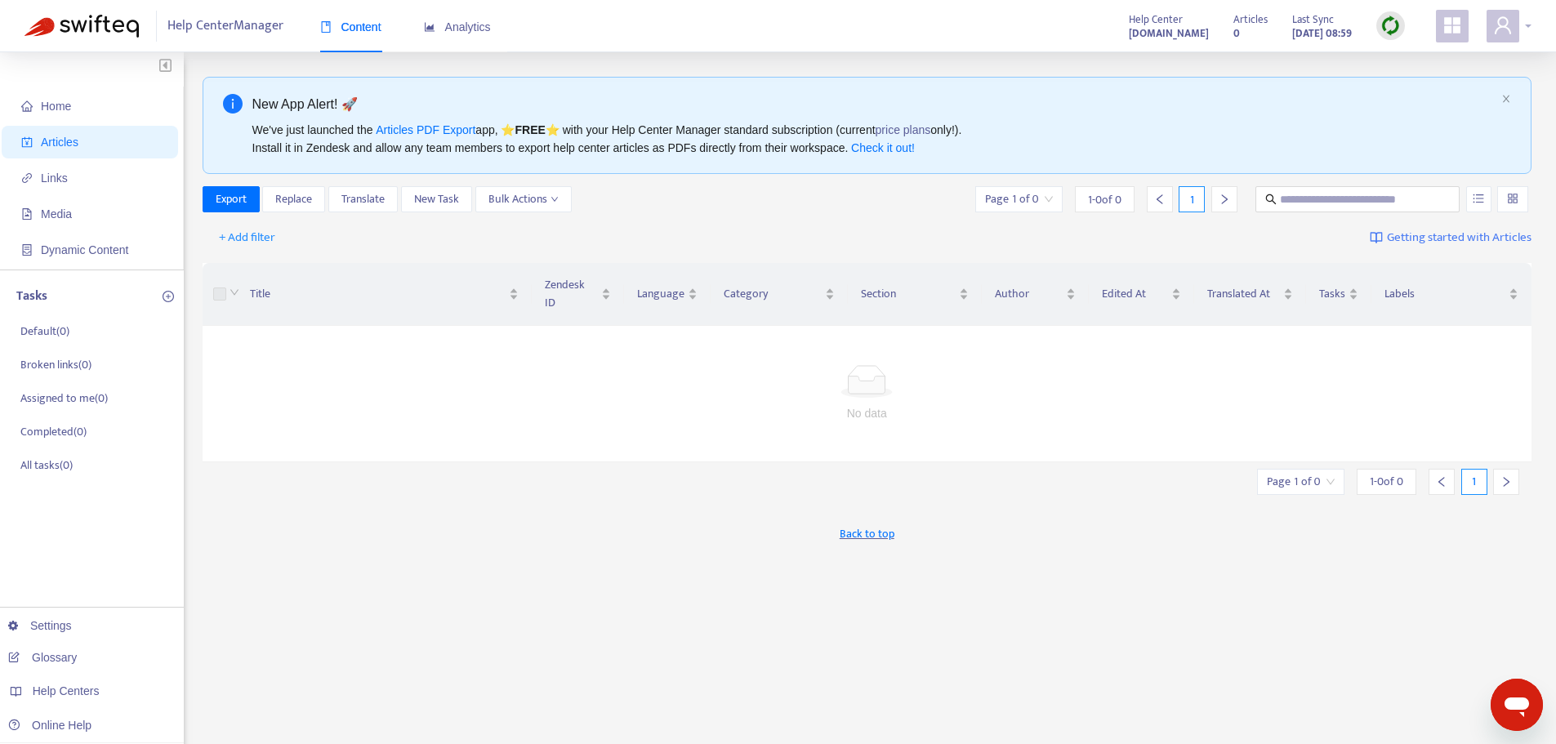
click at [1528, 22] on div at bounding box center [1508, 26] width 45 height 33
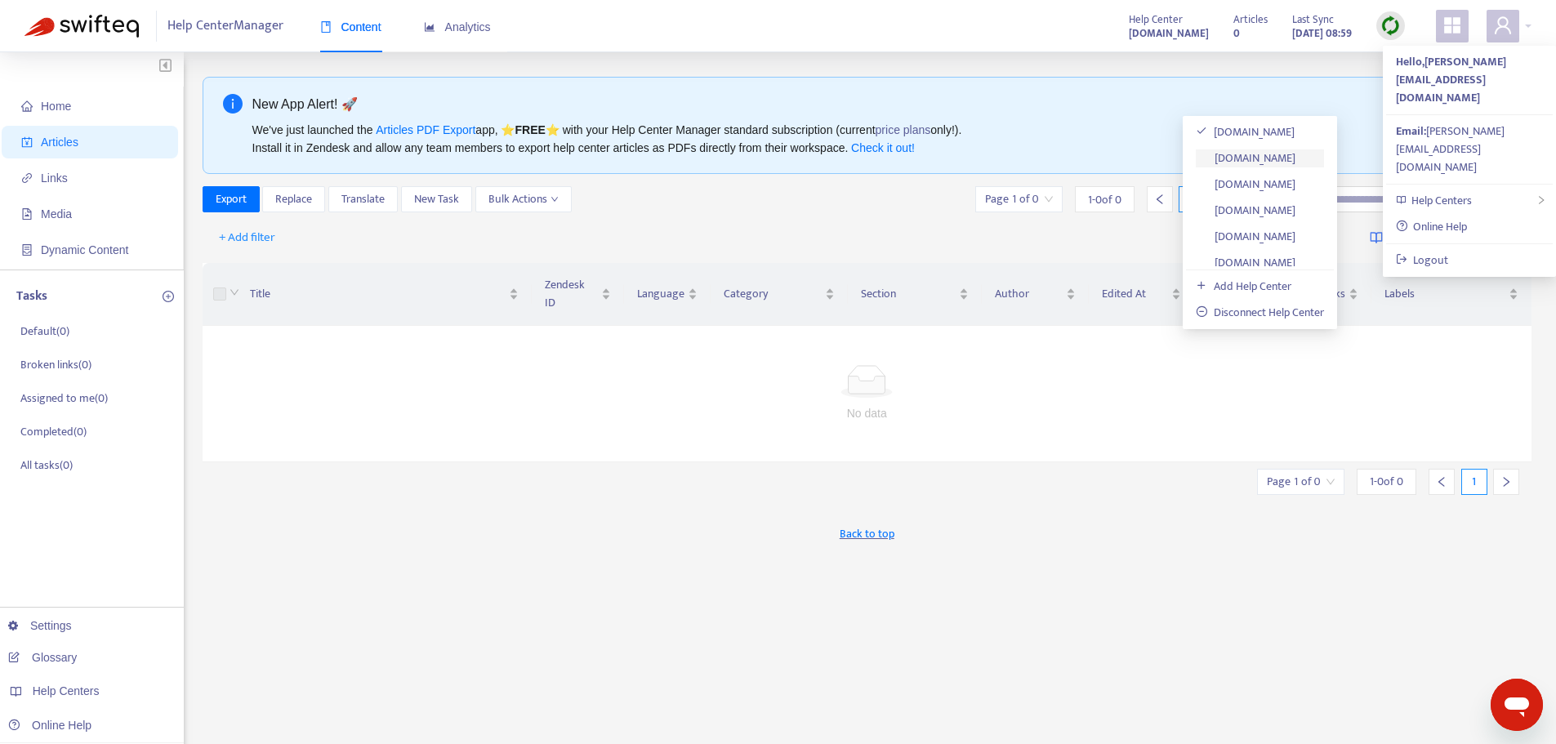
click at [1289, 163] on link "[DOMAIN_NAME]" at bounding box center [1246, 158] width 100 height 19
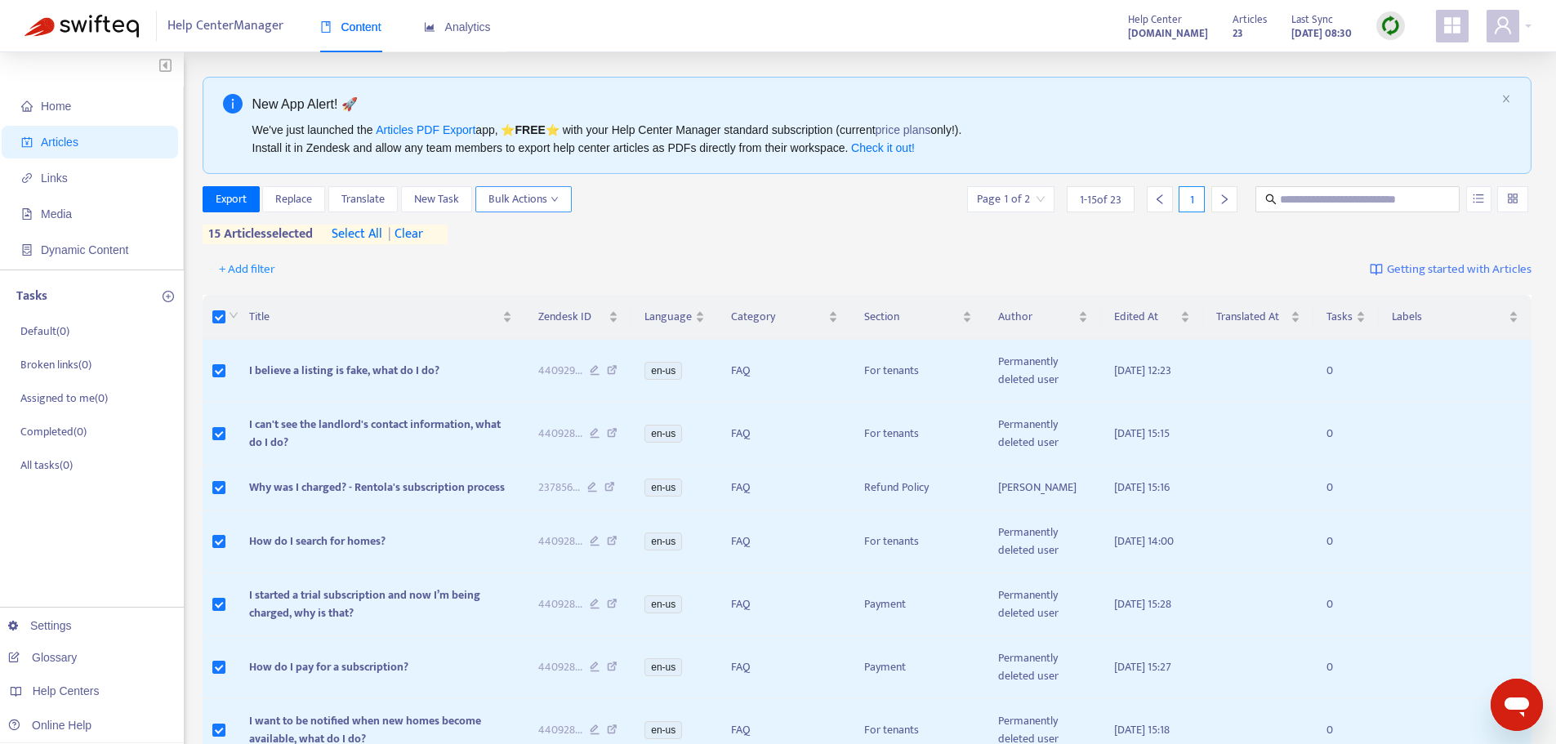
click at [563, 199] on button "Bulk Actions" at bounding box center [523, 199] width 96 height 26
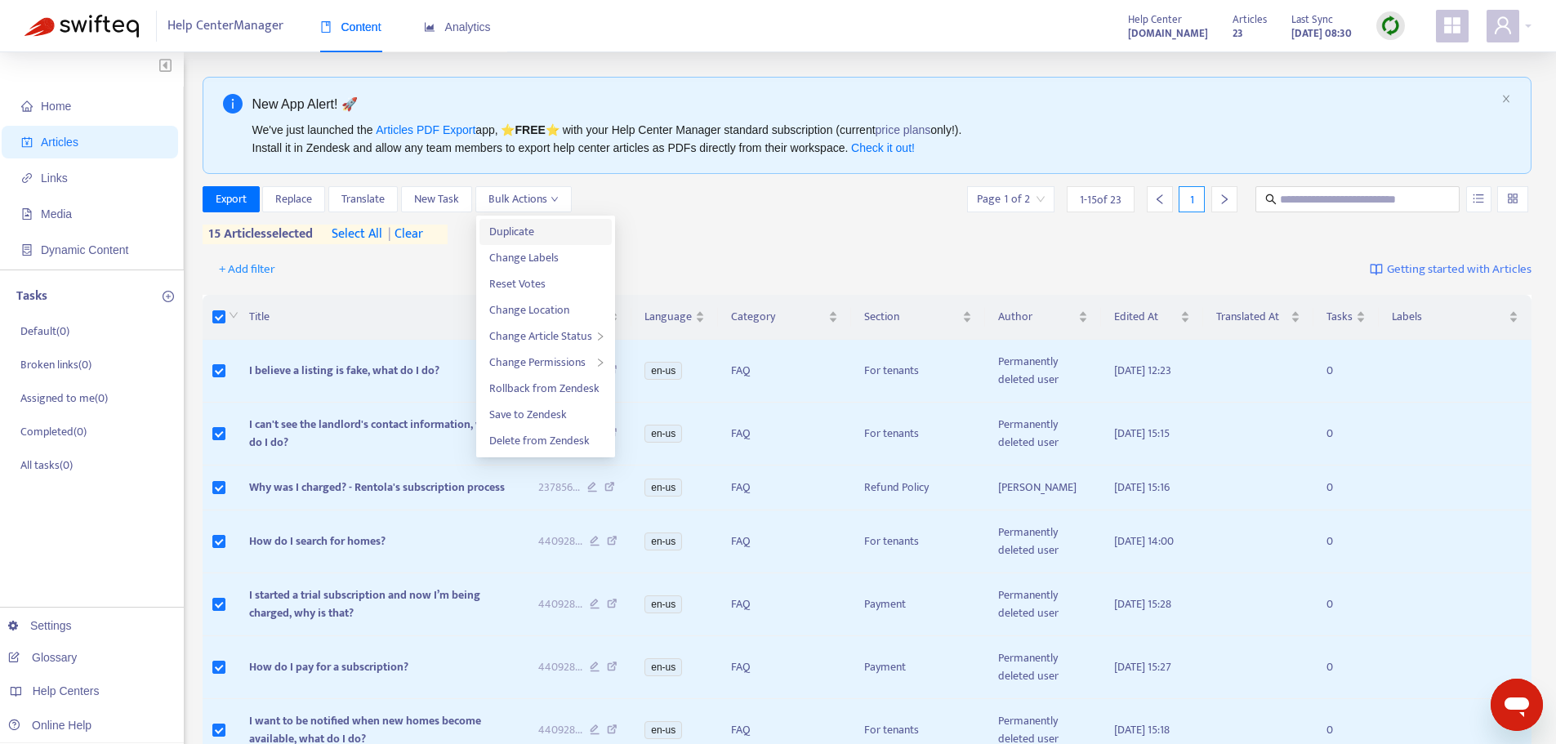
click at [532, 229] on span "Duplicate" at bounding box center [511, 231] width 45 height 19
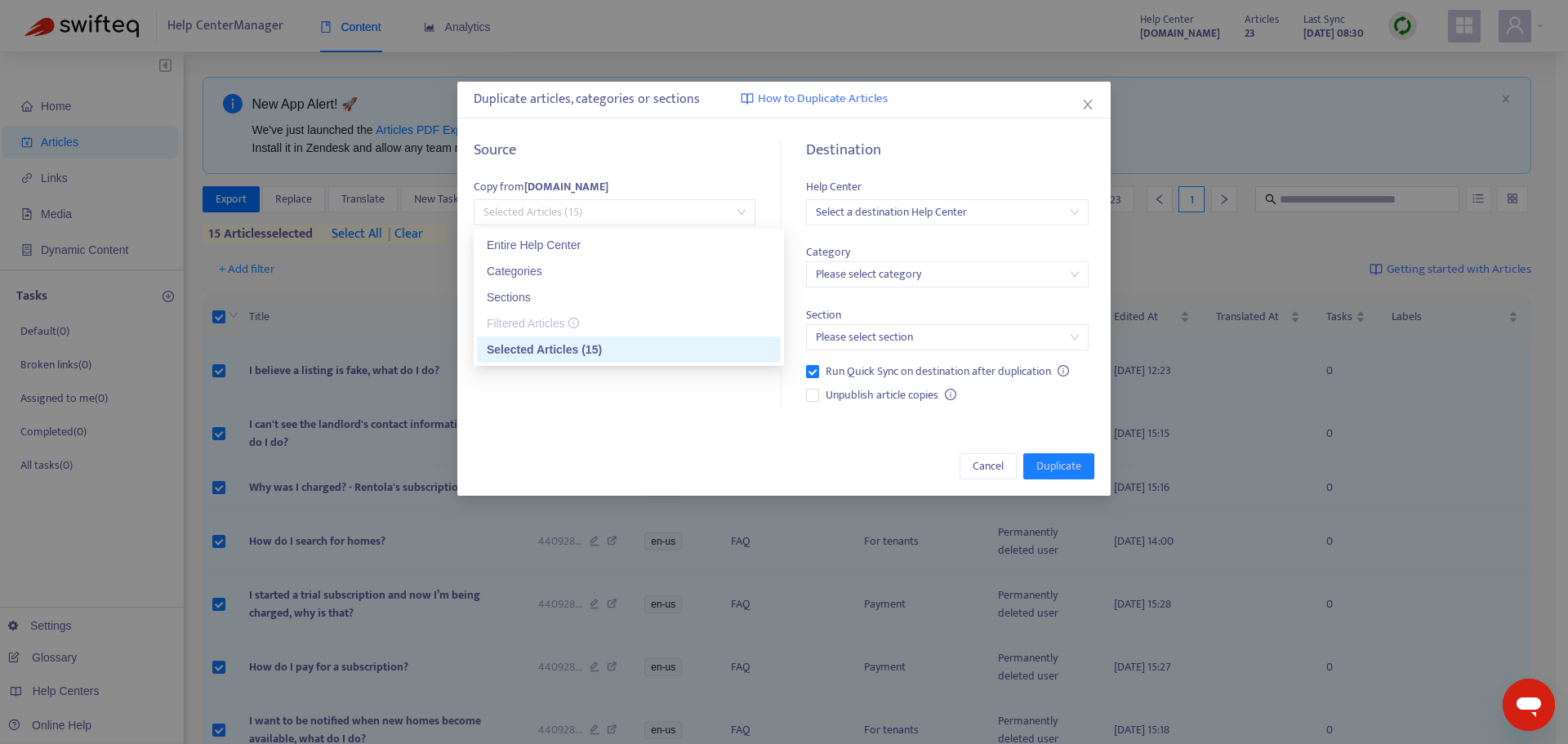
click at [550, 211] on span "Selected Articles (15)" at bounding box center [614, 212] width 262 height 24
click at [584, 249] on div "Entire Help Center" at bounding box center [629, 245] width 284 height 18
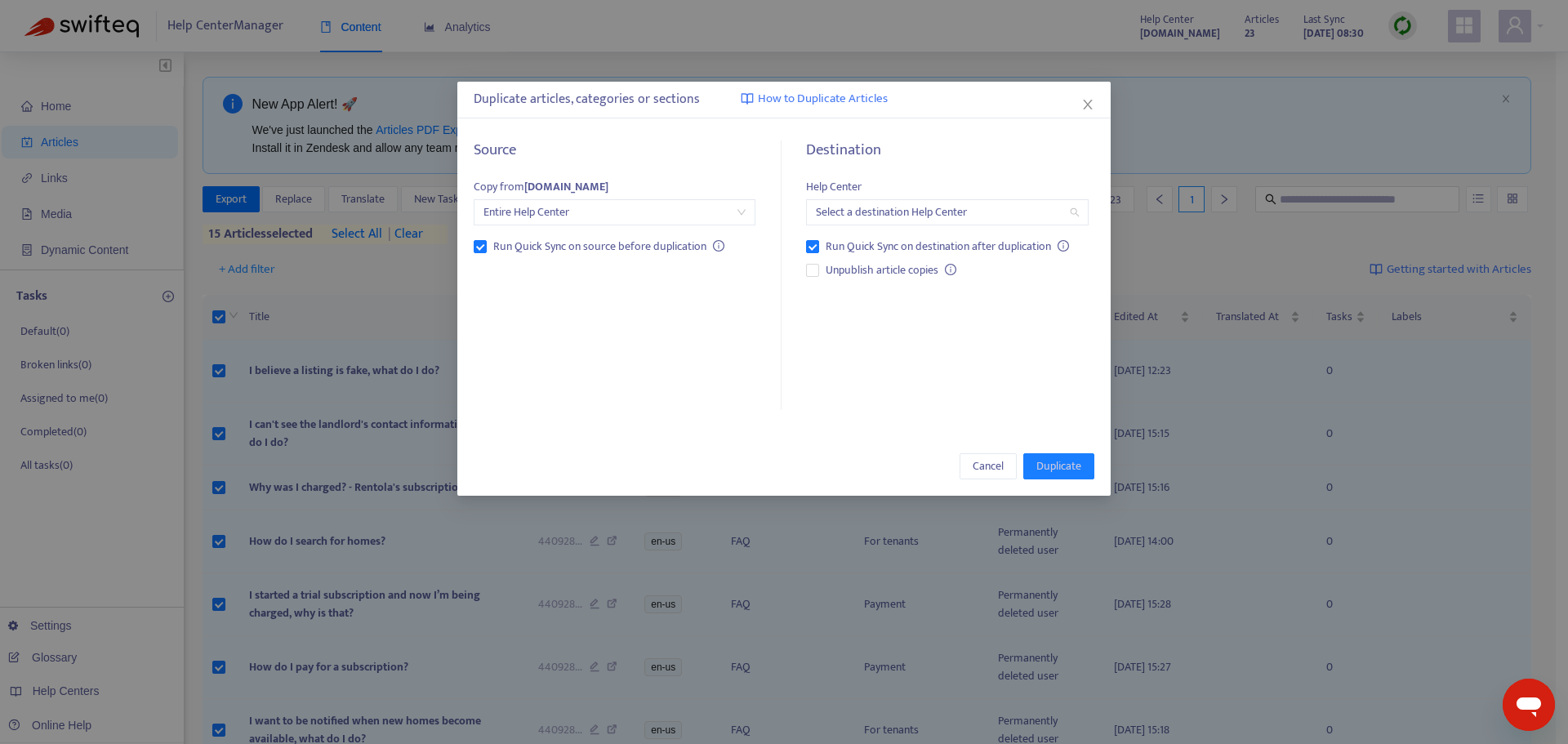
click at [931, 212] on input "search" at bounding box center [947, 212] width 262 height 24
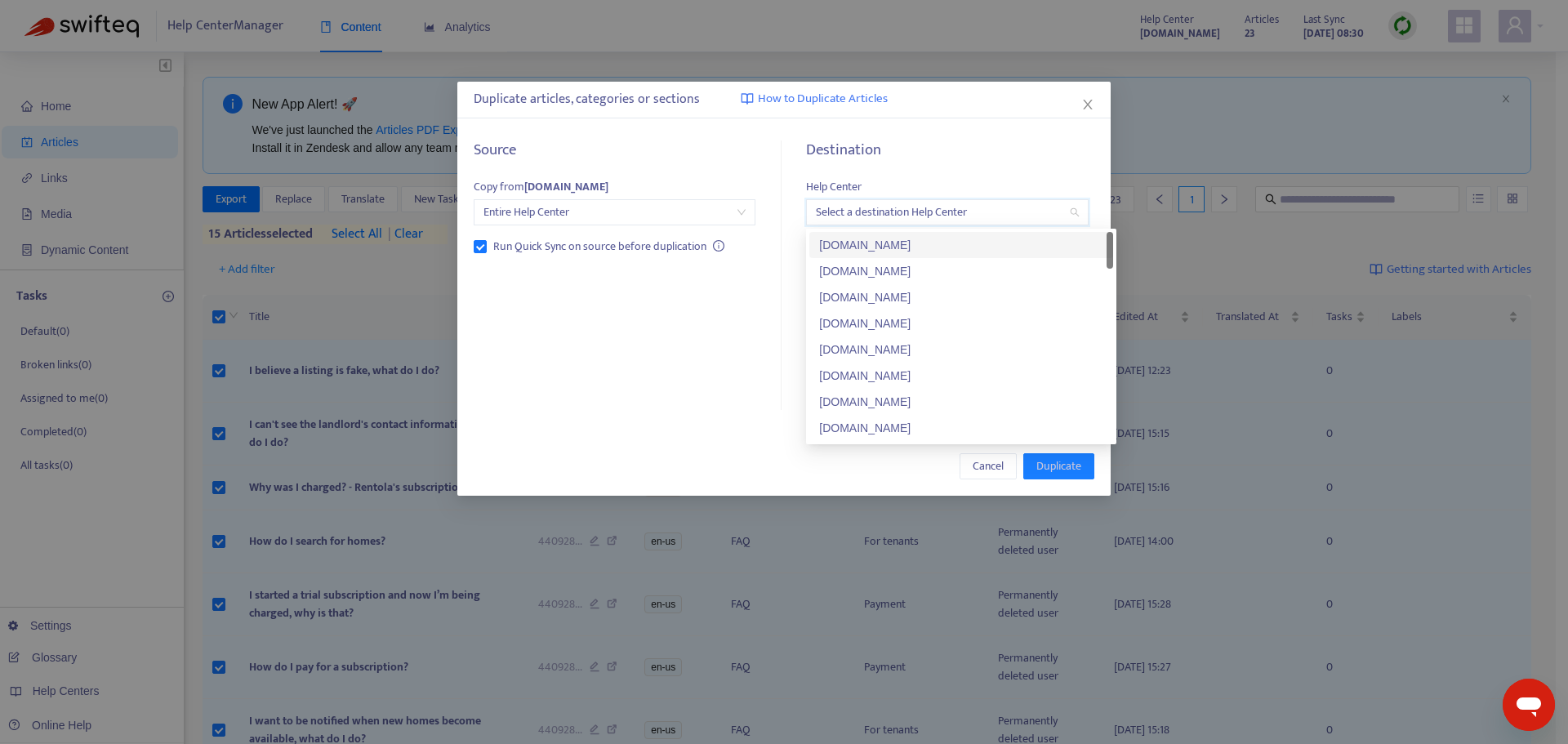
click at [923, 245] on div "[DOMAIN_NAME]" at bounding box center [961, 245] width 284 height 18
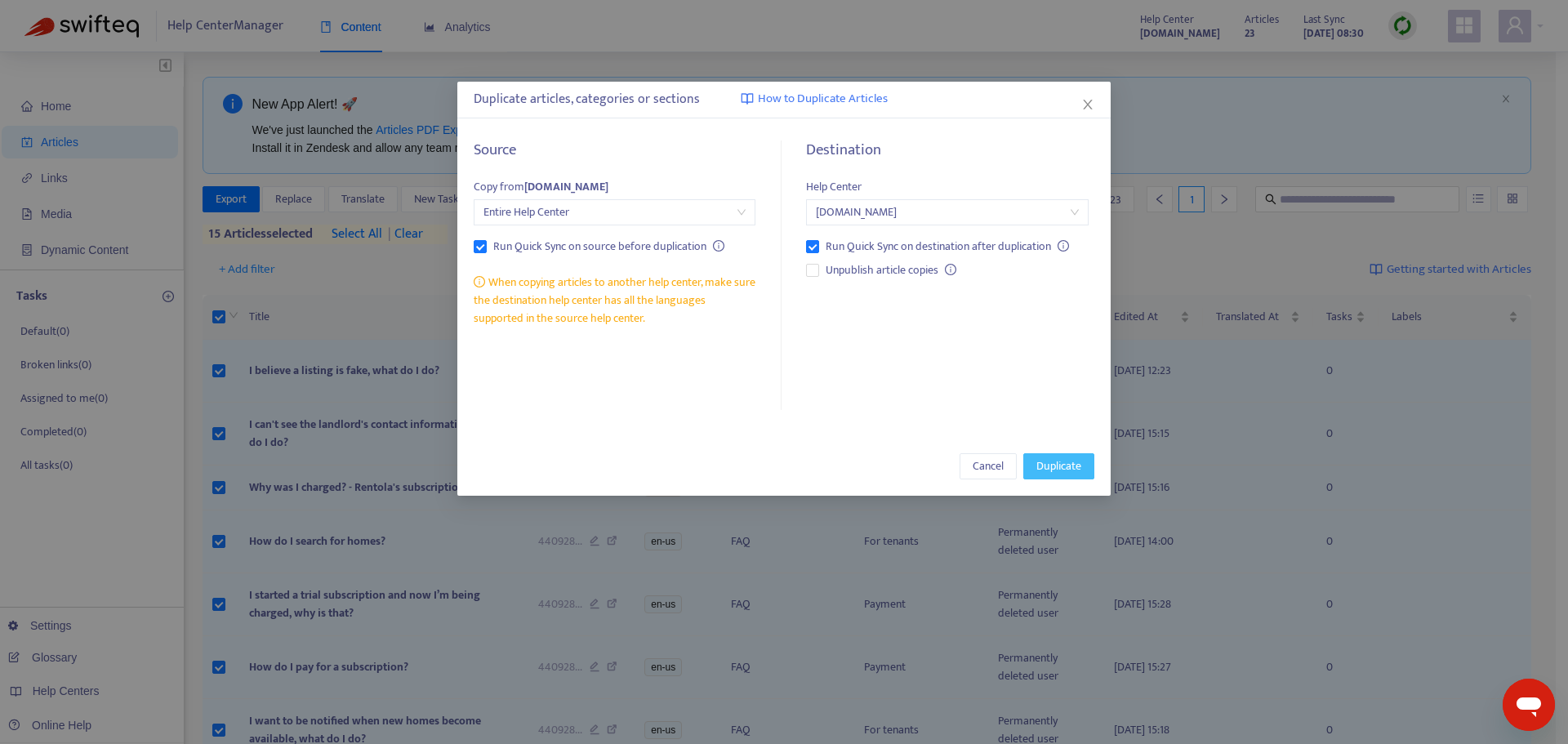
click at [1071, 471] on span "Duplicate" at bounding box center [1058, 466] width 45 height 18
